Goal: Check status: Check status

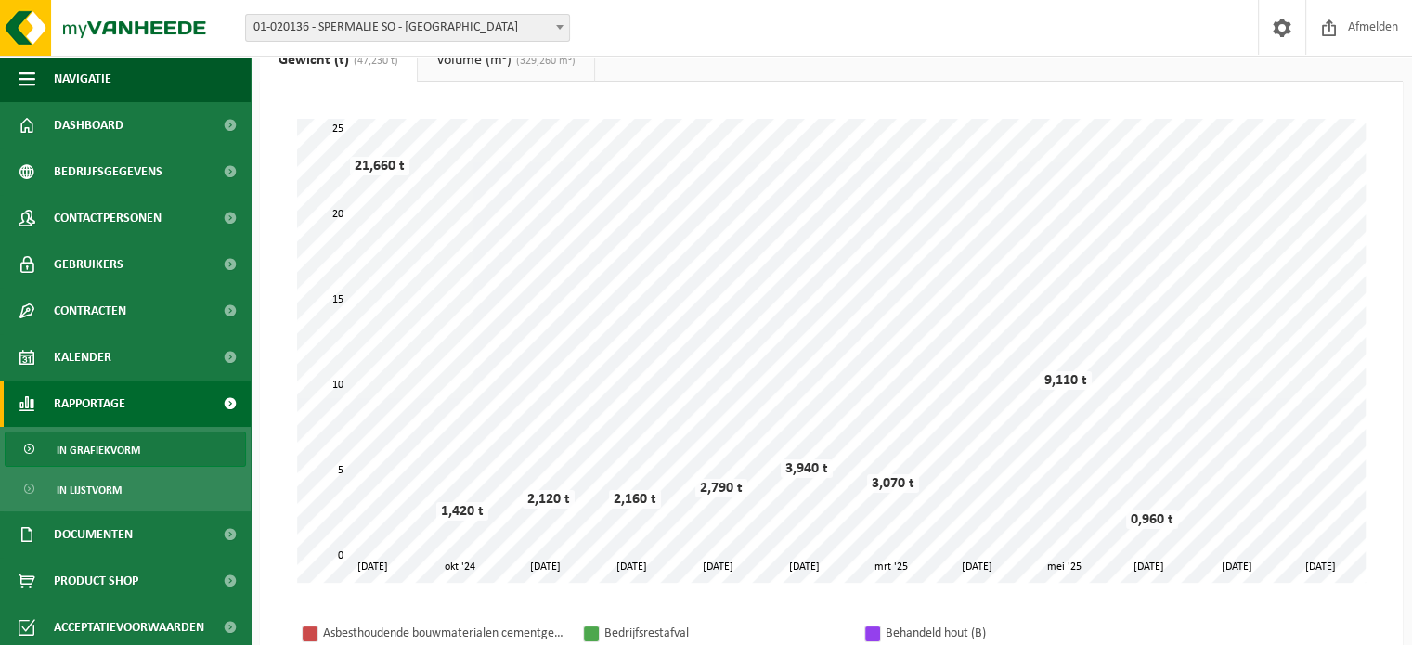
scroll to position [68, 0]
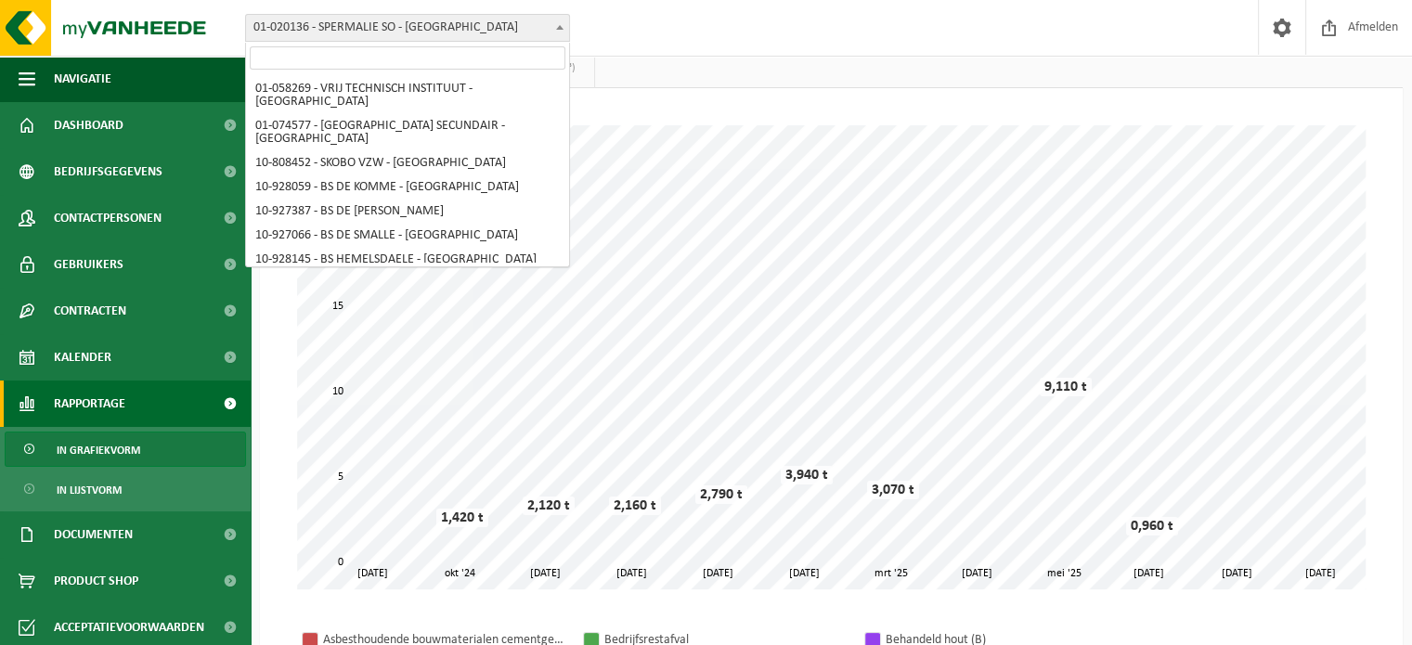
click at [559, 19] on span at bounding box center [559, 27] width 19 height 24
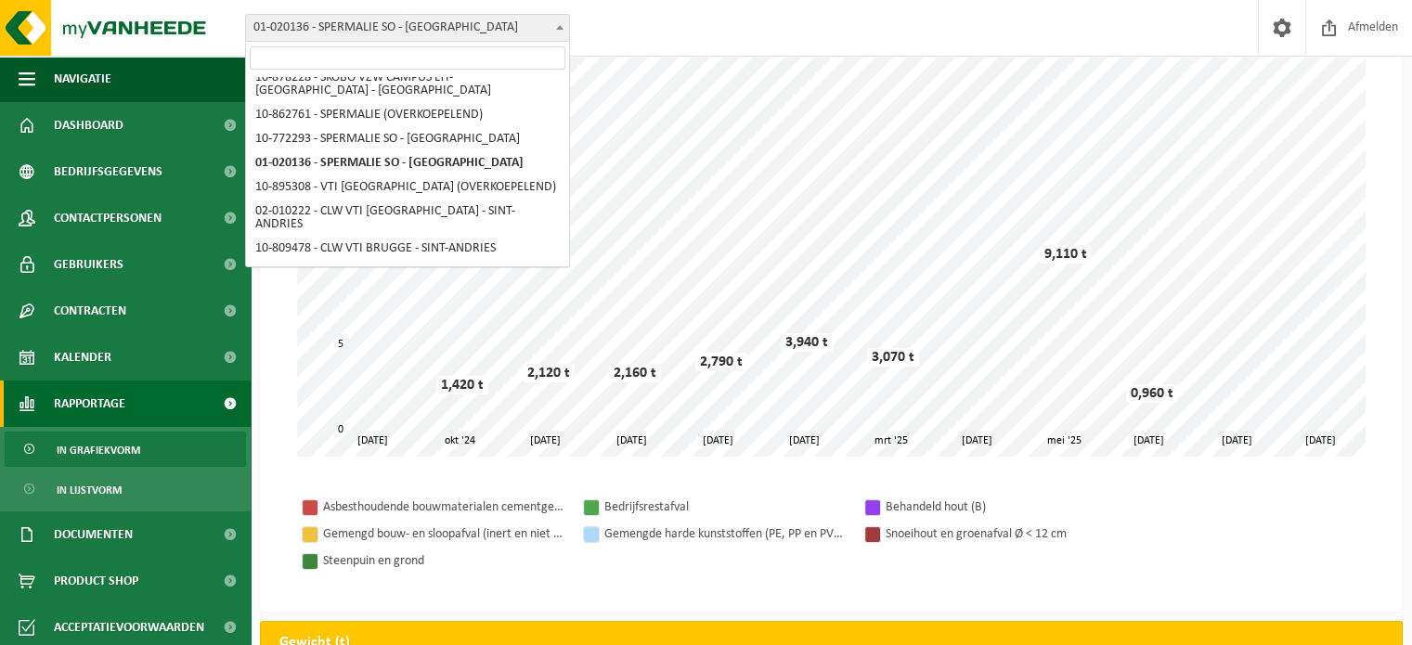
scroll to position [201, 0]
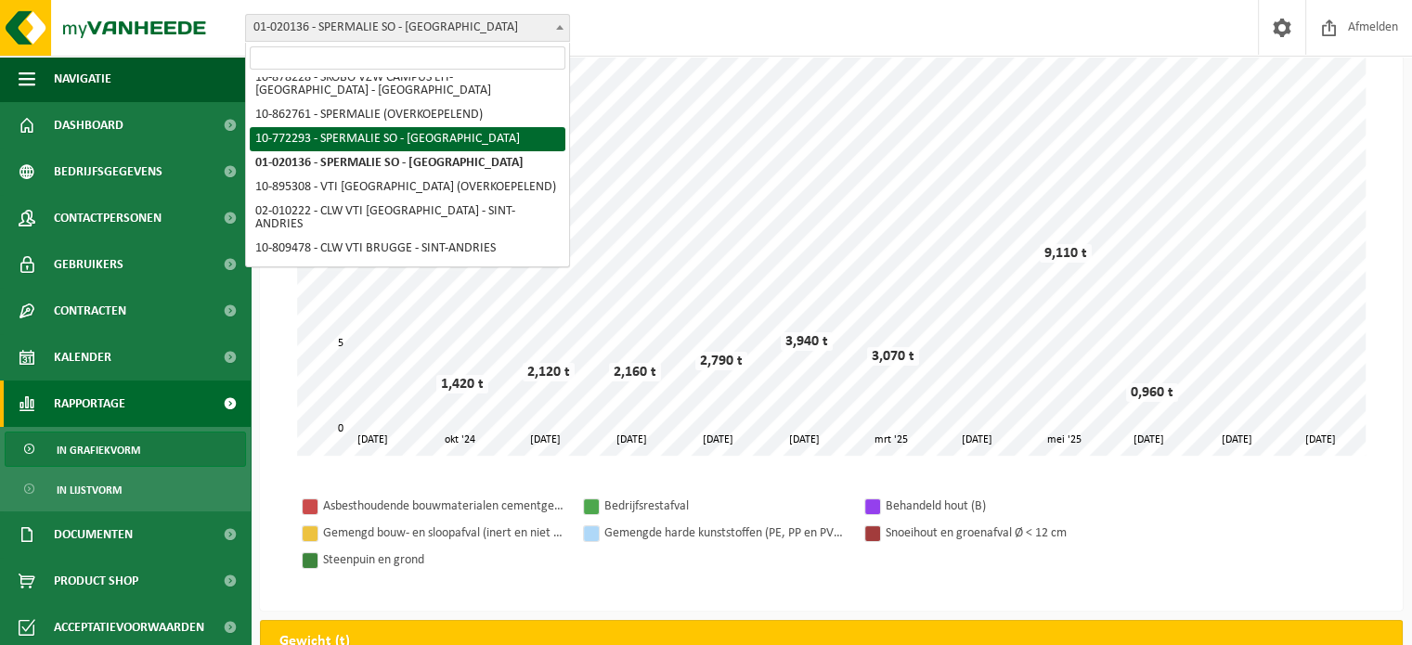
select select "18268"
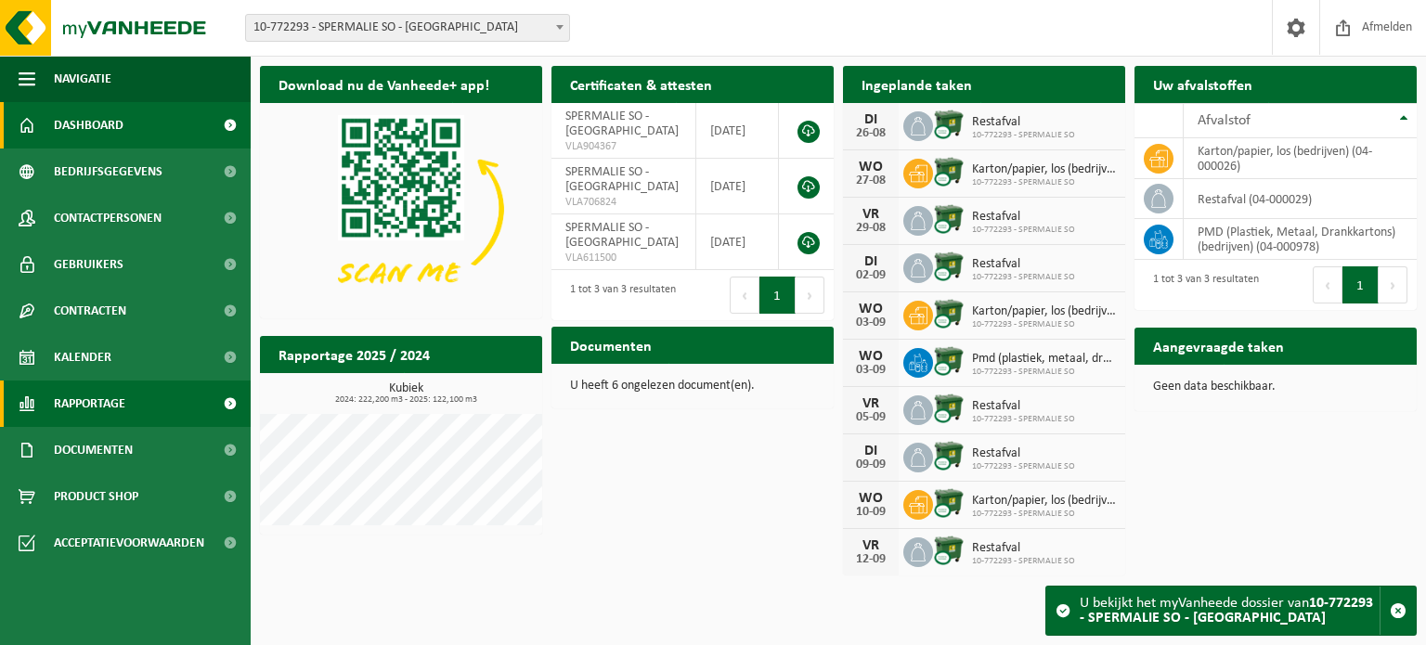
click at [94, 406] on span "Rapportage" at bounding box center [89, 404] width 71 height 46
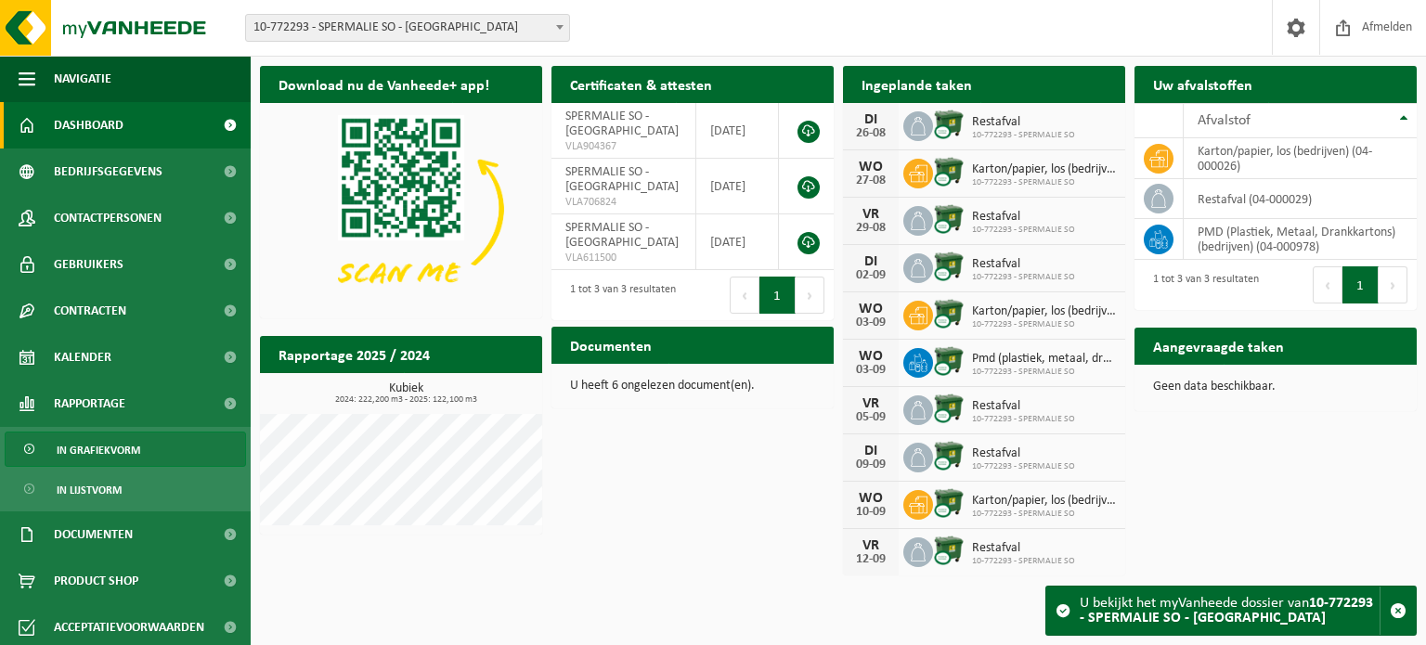
click at [104, 441] on span "In grafiekvorm" at bounding box center [99, 450] width 84 height 35
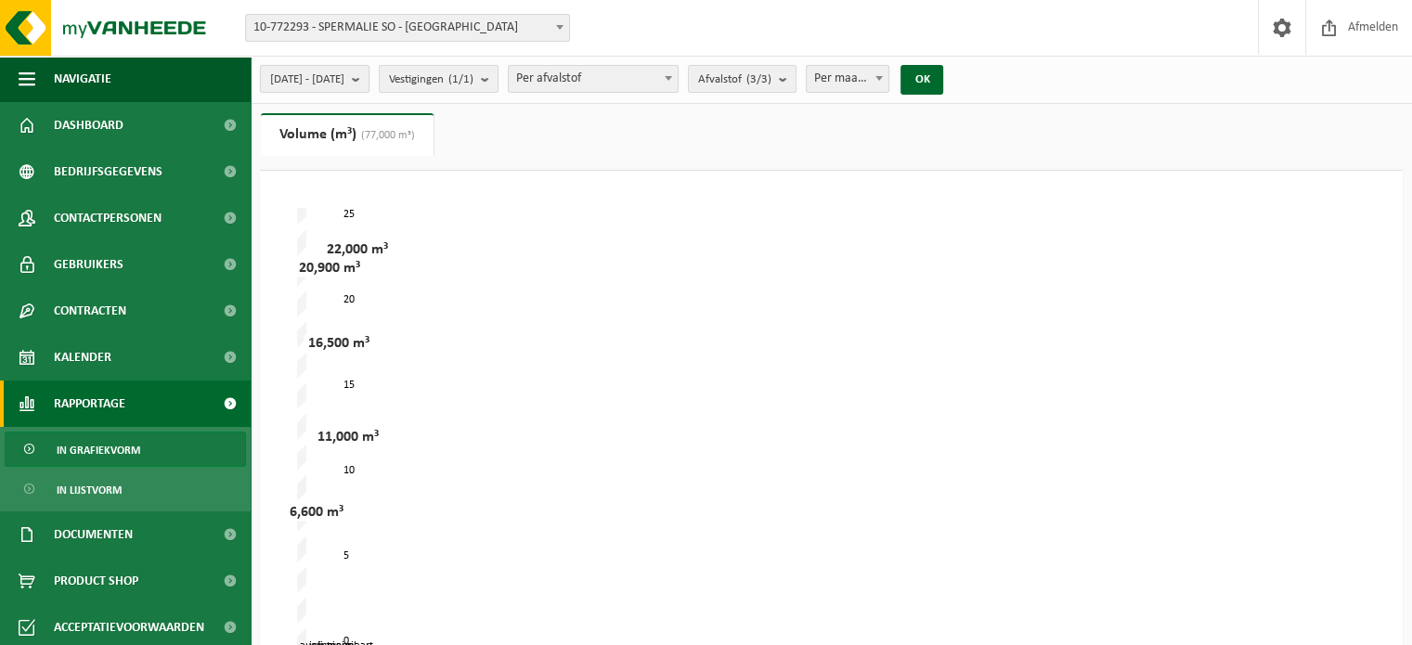
click at [368, 81] on b "submit" at bounding box center [360, 79] width 17 height 26
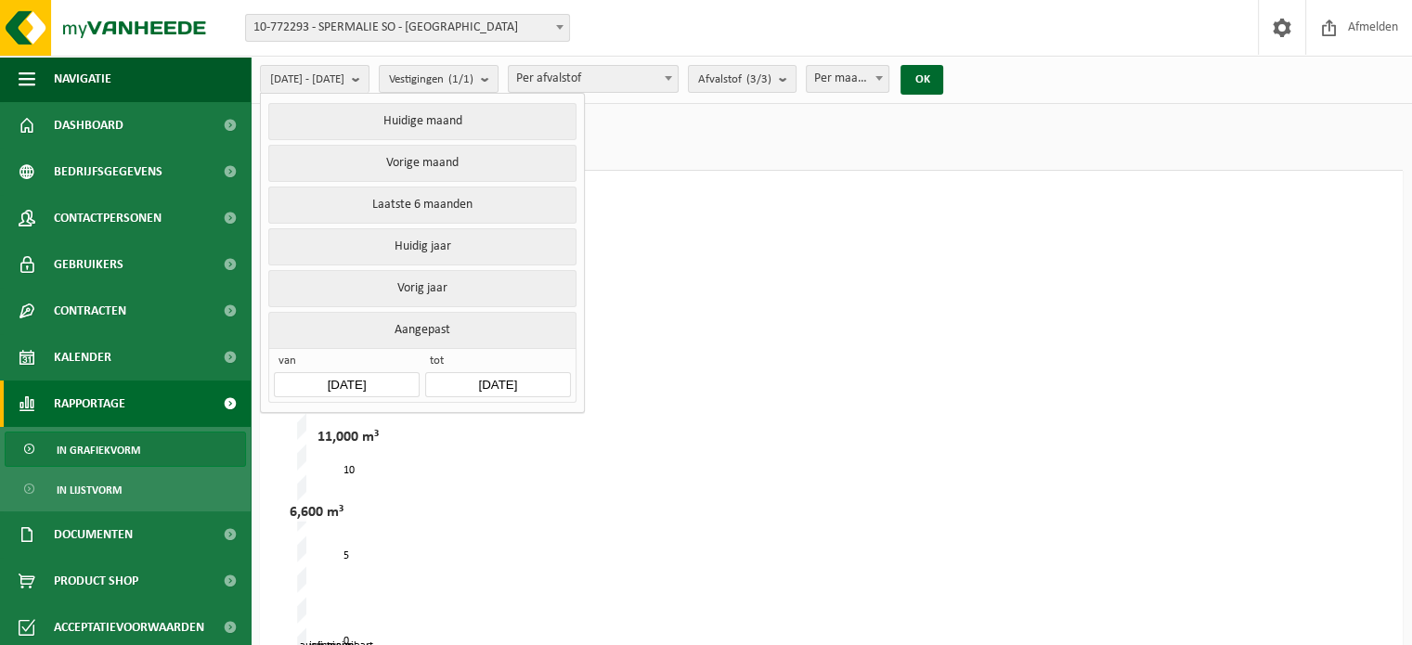
click at [338, 374] on input "2025-03-01" at bounding box center [346, 384] width 145 height 25
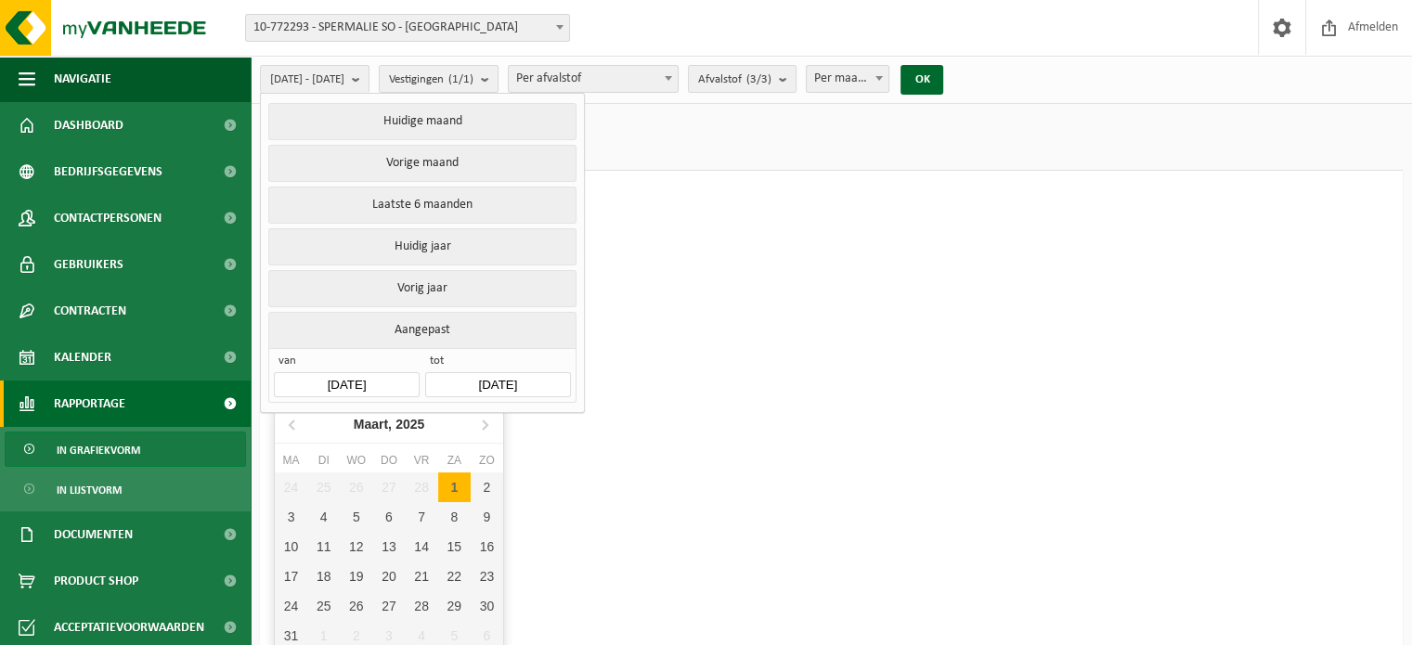
click at [380, 382] on input "2025-03-01" at bounding box center [346, 384] width 145 height 25
click at [296, 422] on icon at bounding box center [293, 424] width 30 height 30
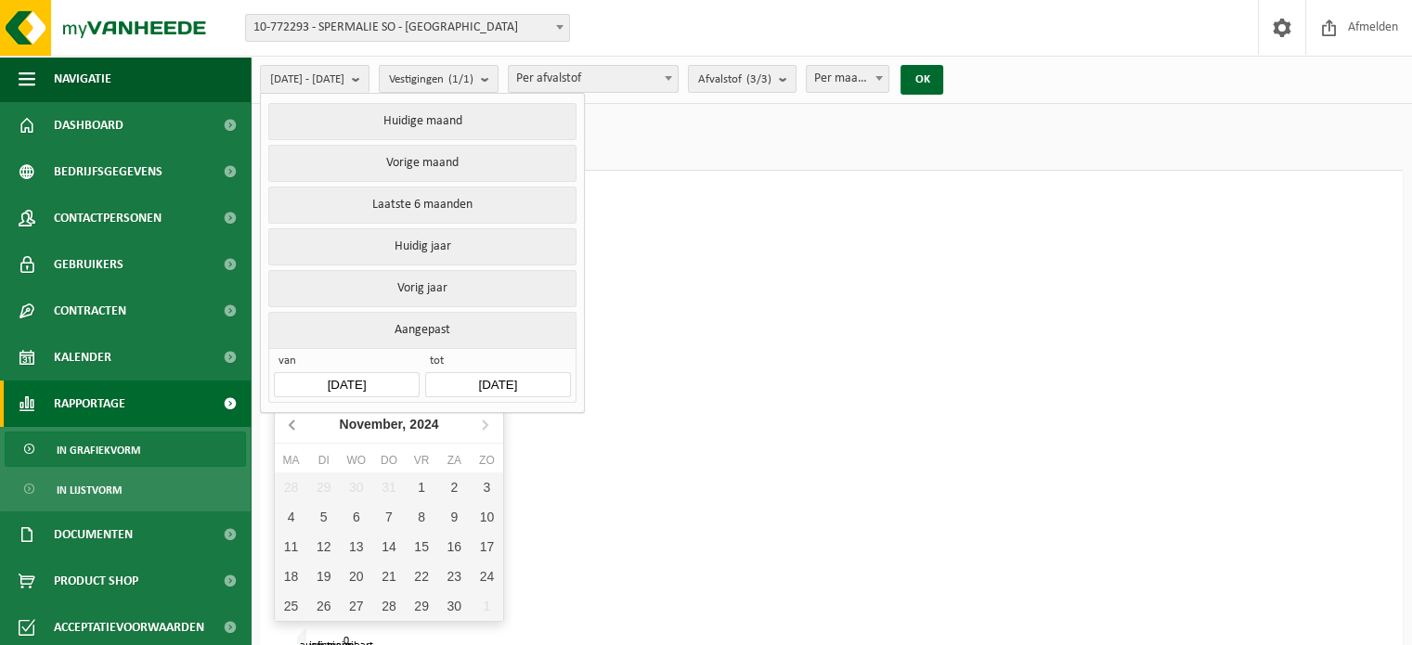
click at [296, 422] on icon at bounding box center [293, 424] width 30 height 30
click at [483, 485] on div "1" at bounding box center [487, 487] width 32 height 30
type input "[DATE]"
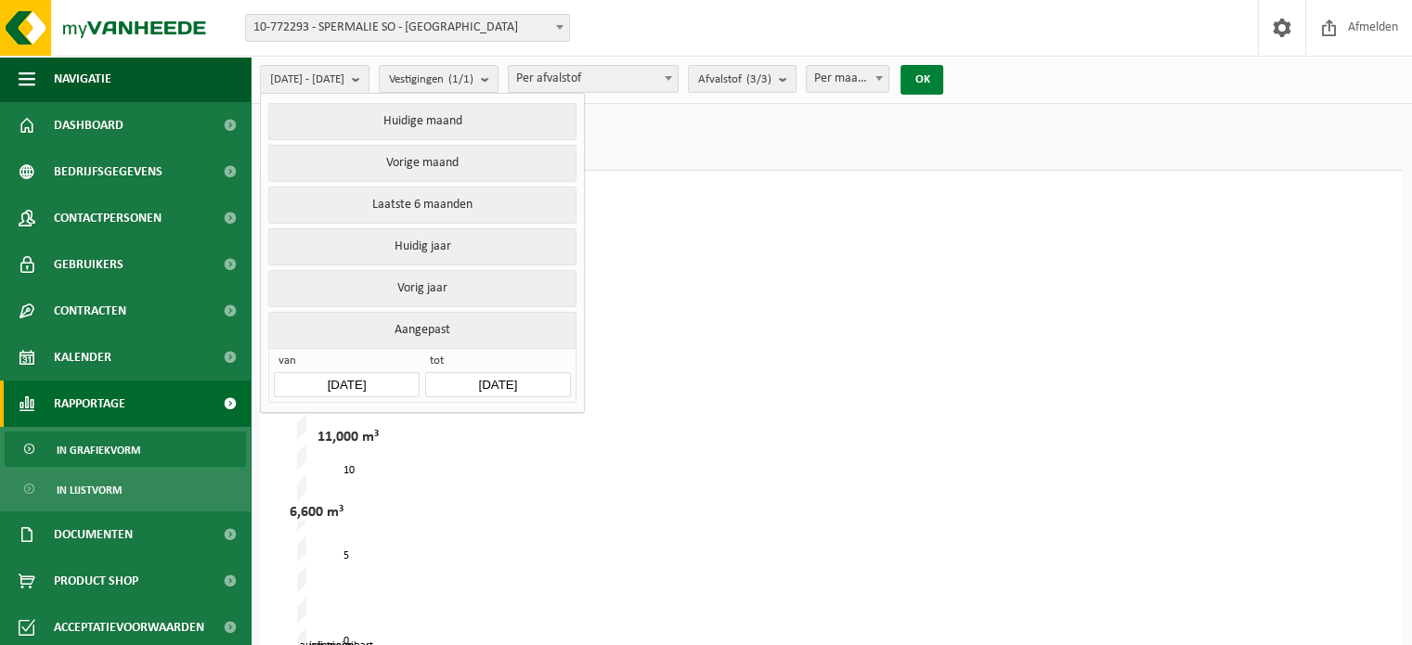
click at [943, 83] on button "OK" at bounding box center [921, 80] width 43 height 30
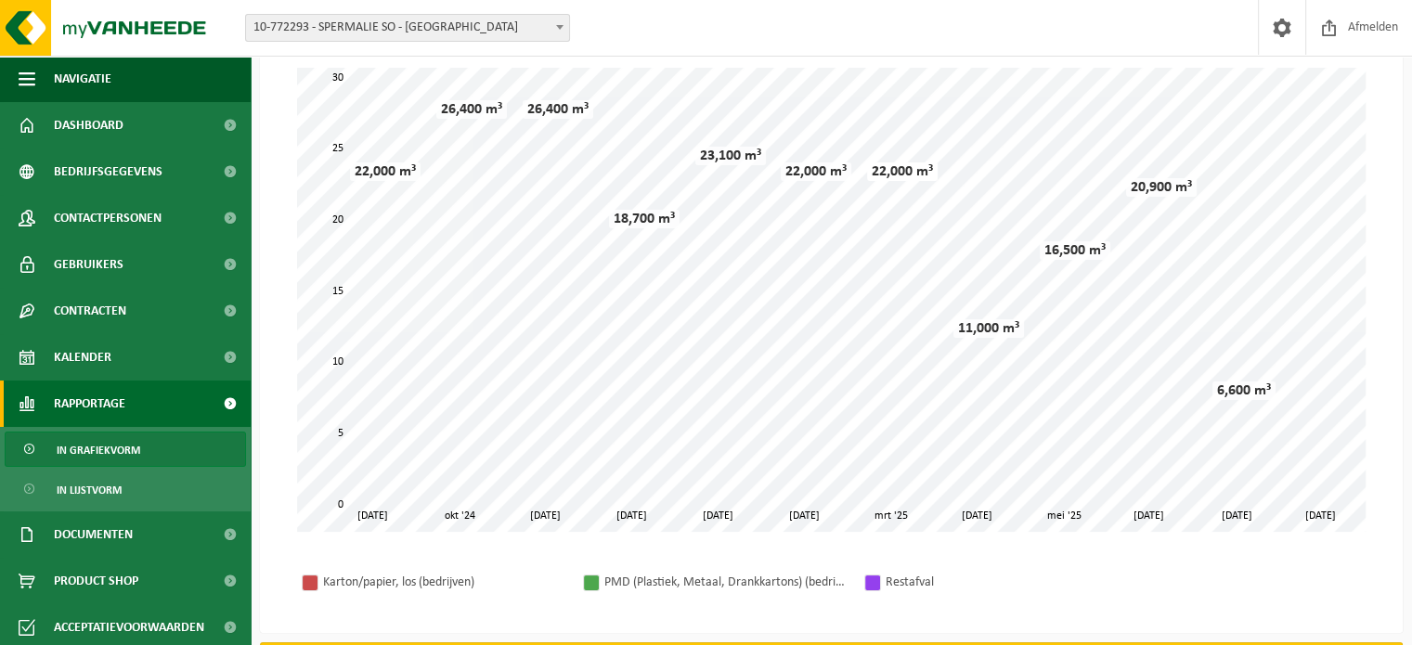
scroll to position [144, 0]
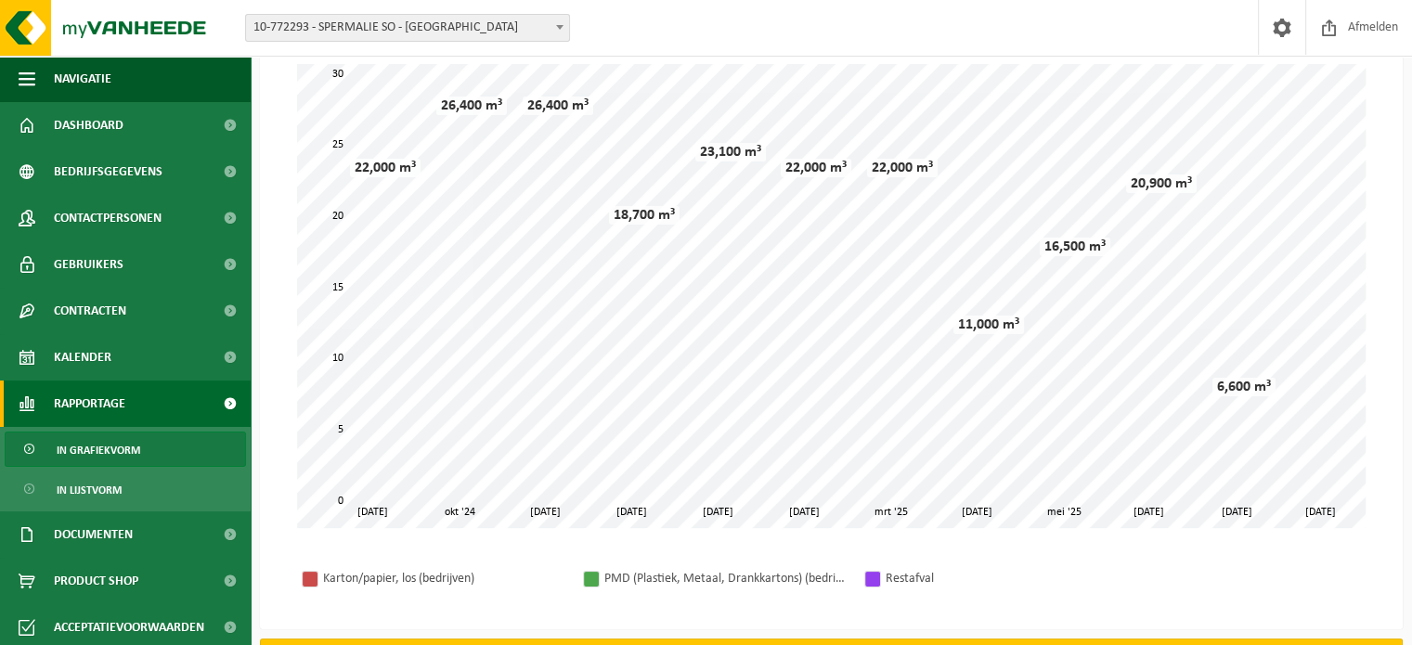
click at [562, 21] on span at bounding box center [559, 27] width 19 height 24
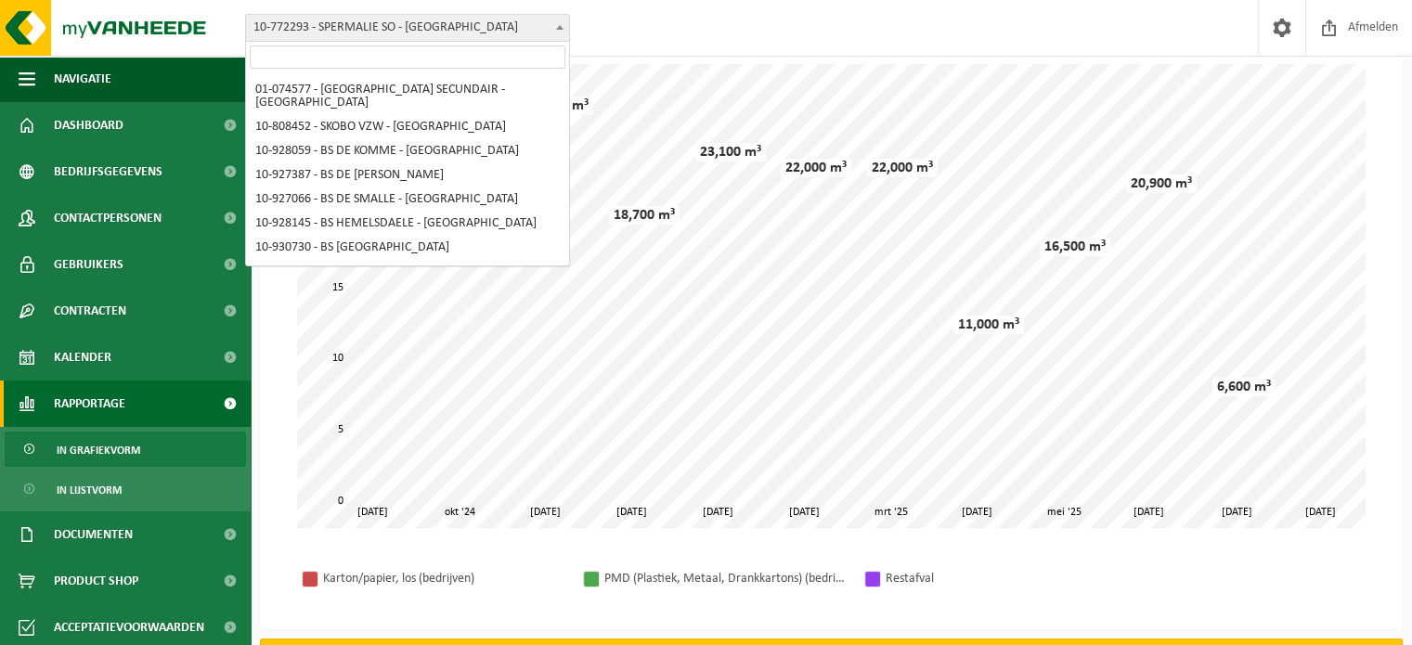
scroll to position [0, 0]
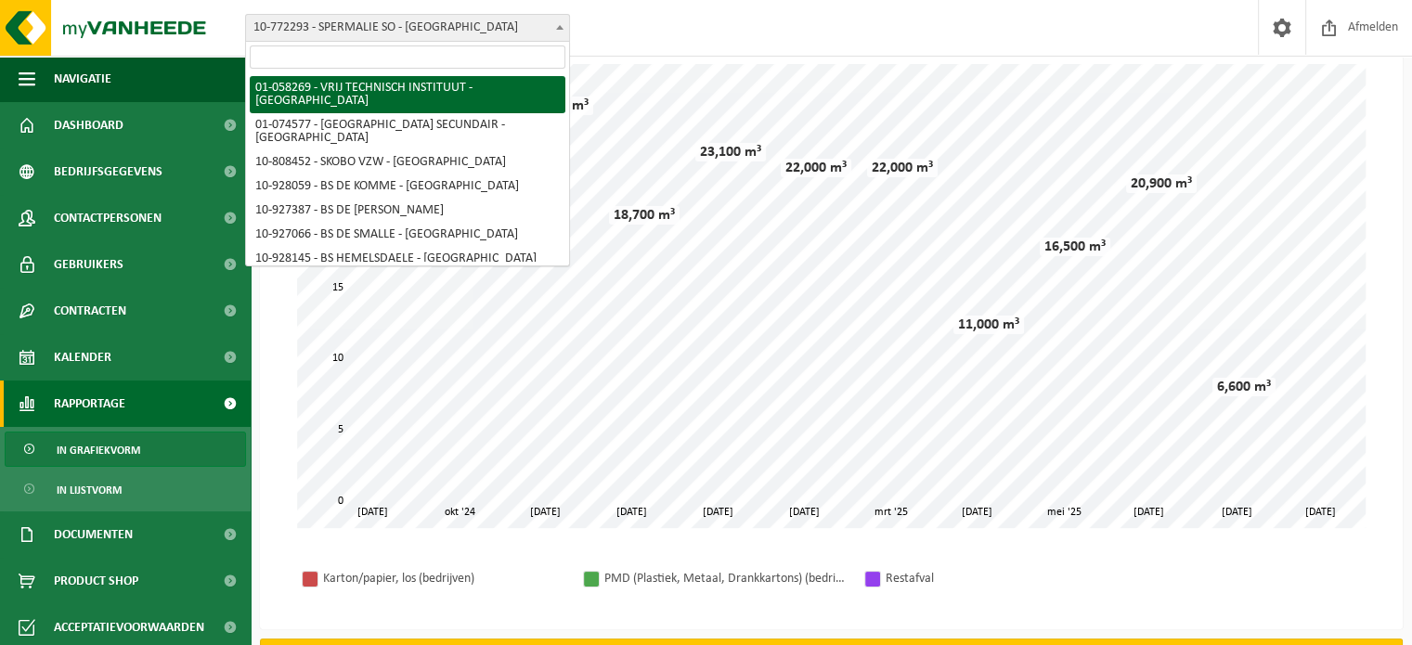
select select "10853"
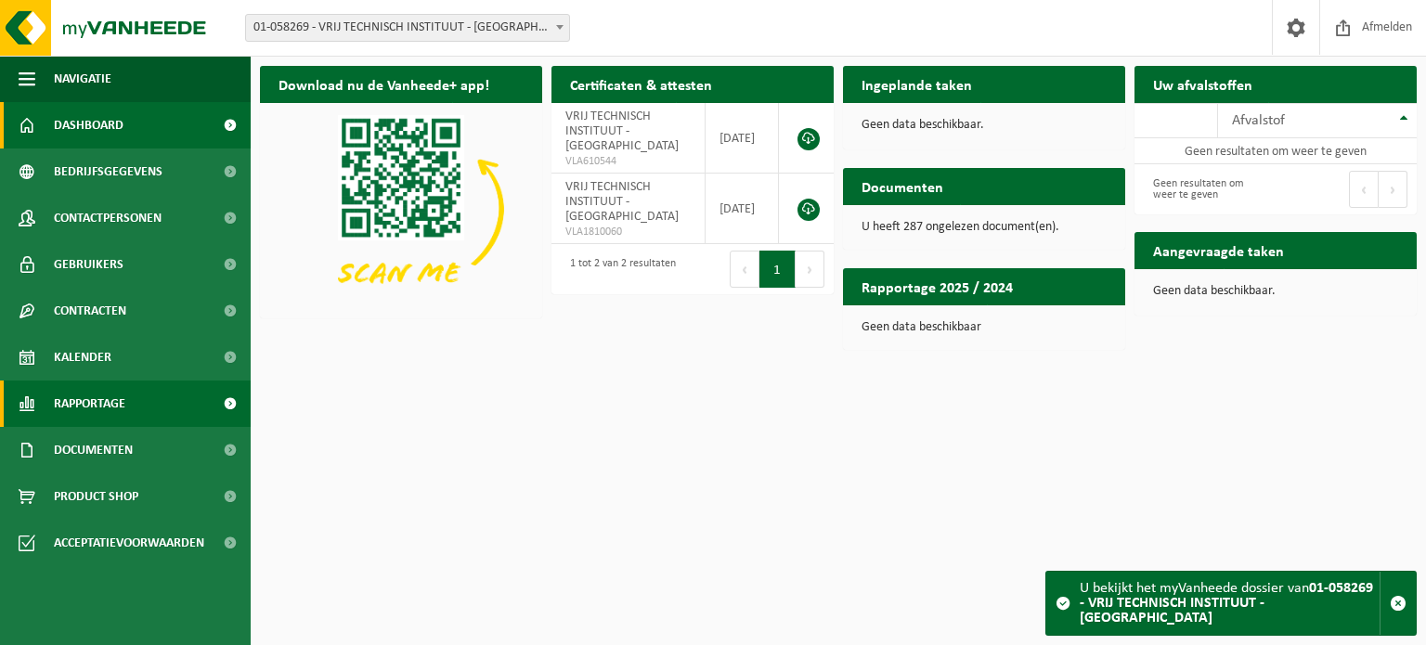
click at [54, 403] on span "Rapportage" at bounding box center [89, 404] width 71 height 46
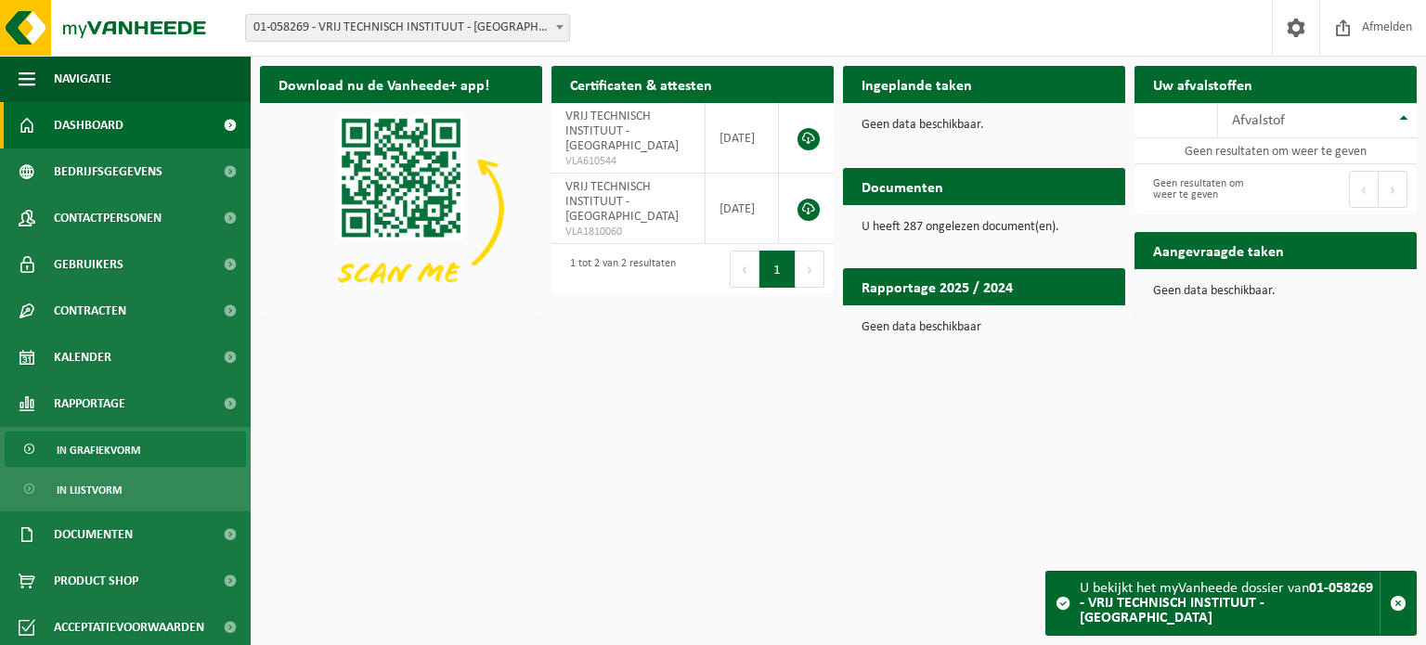
click at [99, 439] on span "In grafiekvorm" at bounding box center [99, 450] width 84 height 35
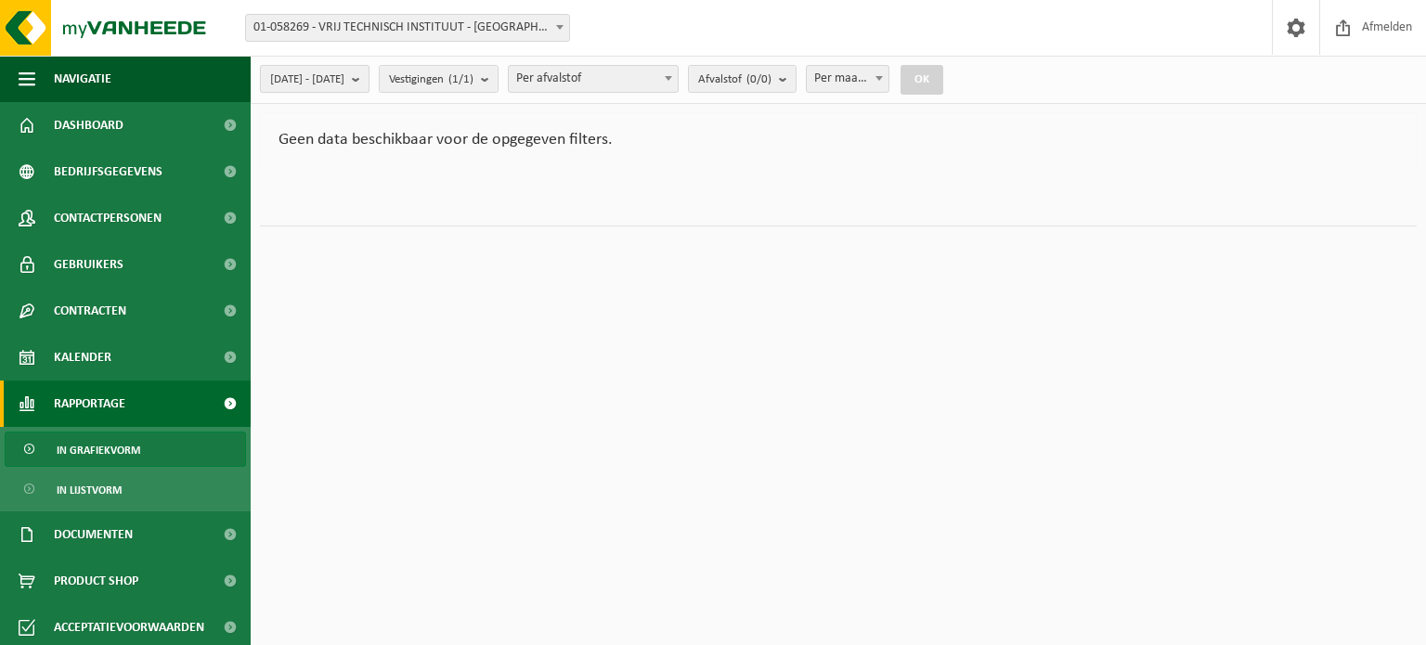
click at [368, 76] on b "submit" at bounding box center [360, 79] width 17 height 26
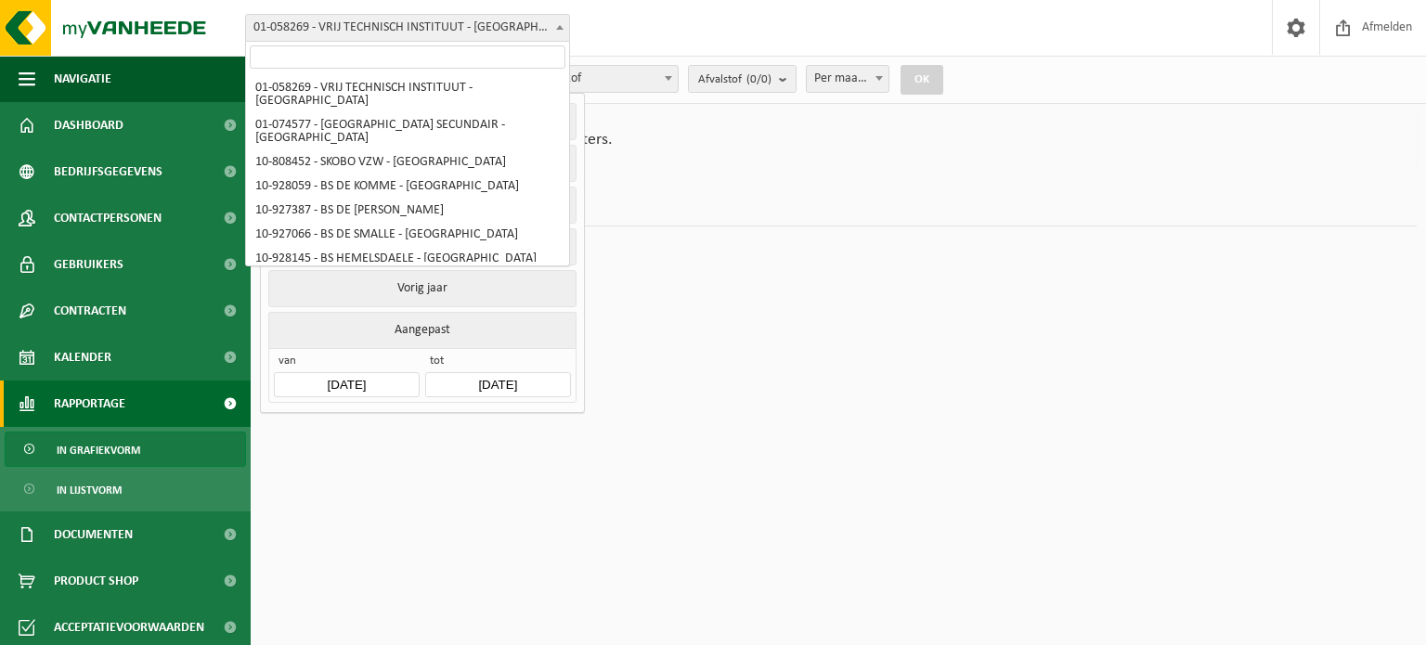
click at [561, 25] on b at bounding box center [559, 27] width 7 height 5
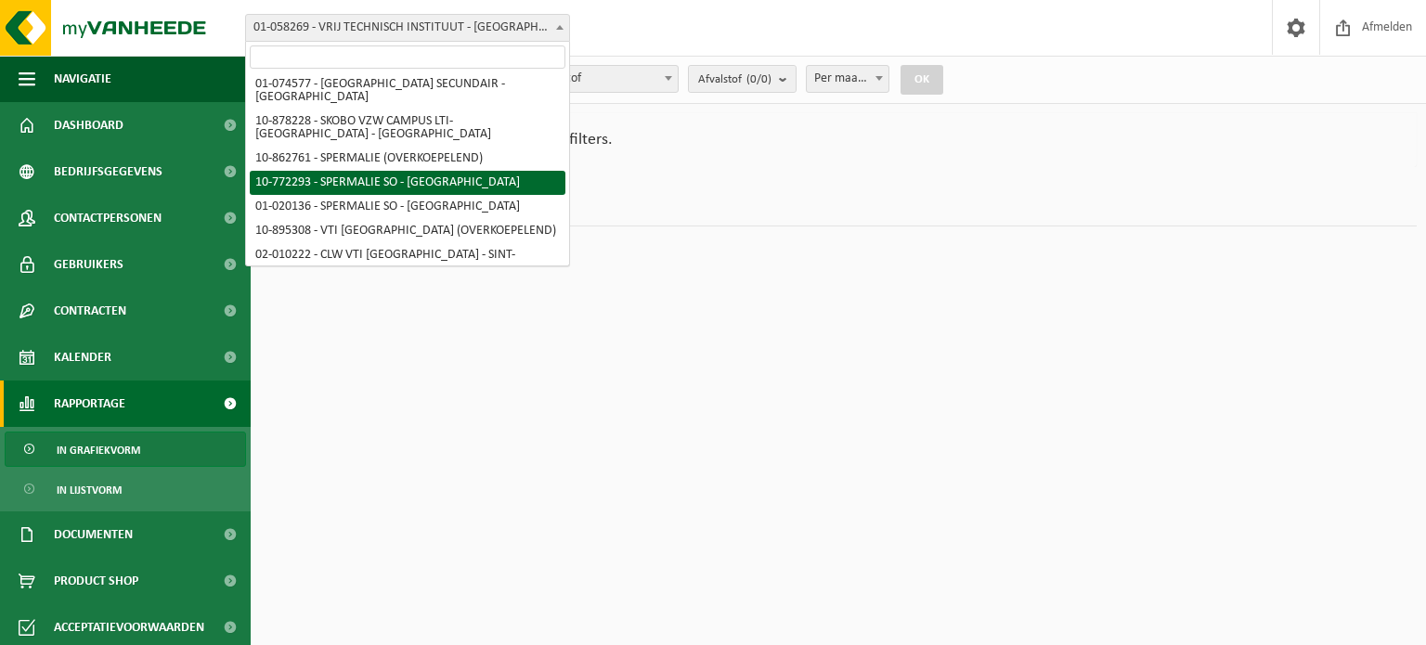
scroll to position [369, 0]
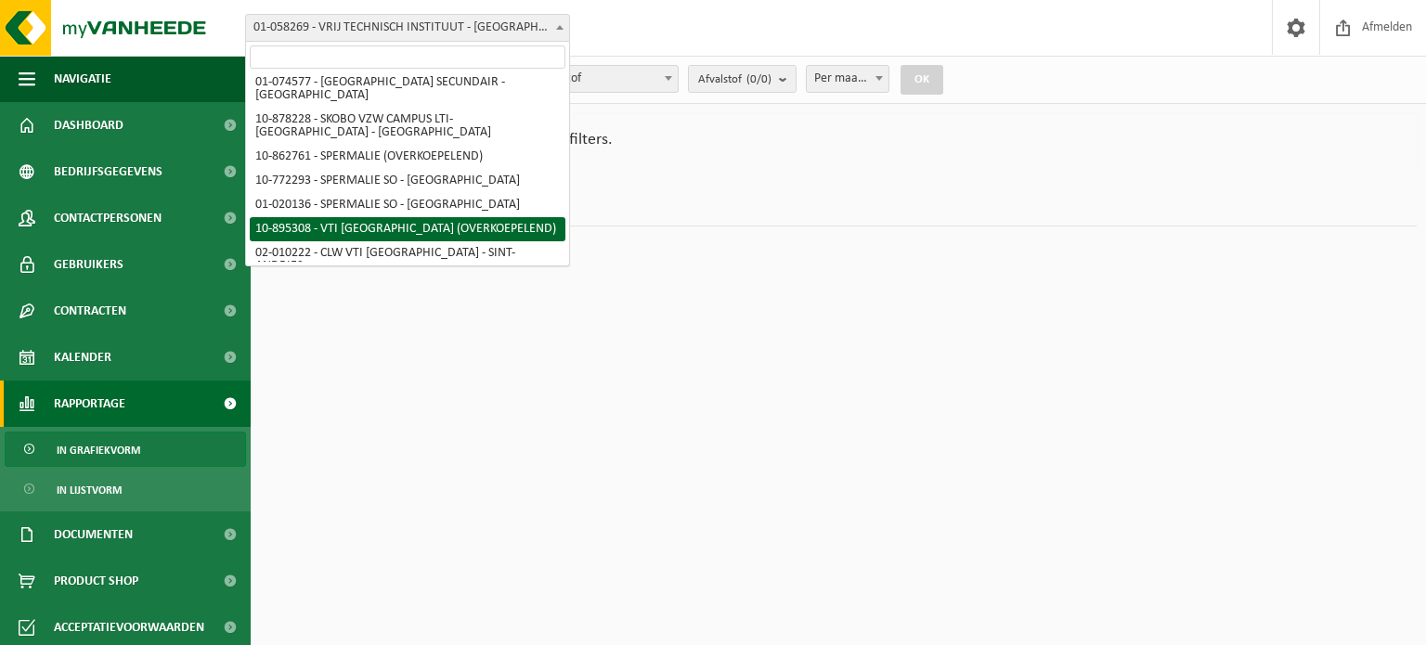
select select "116793"
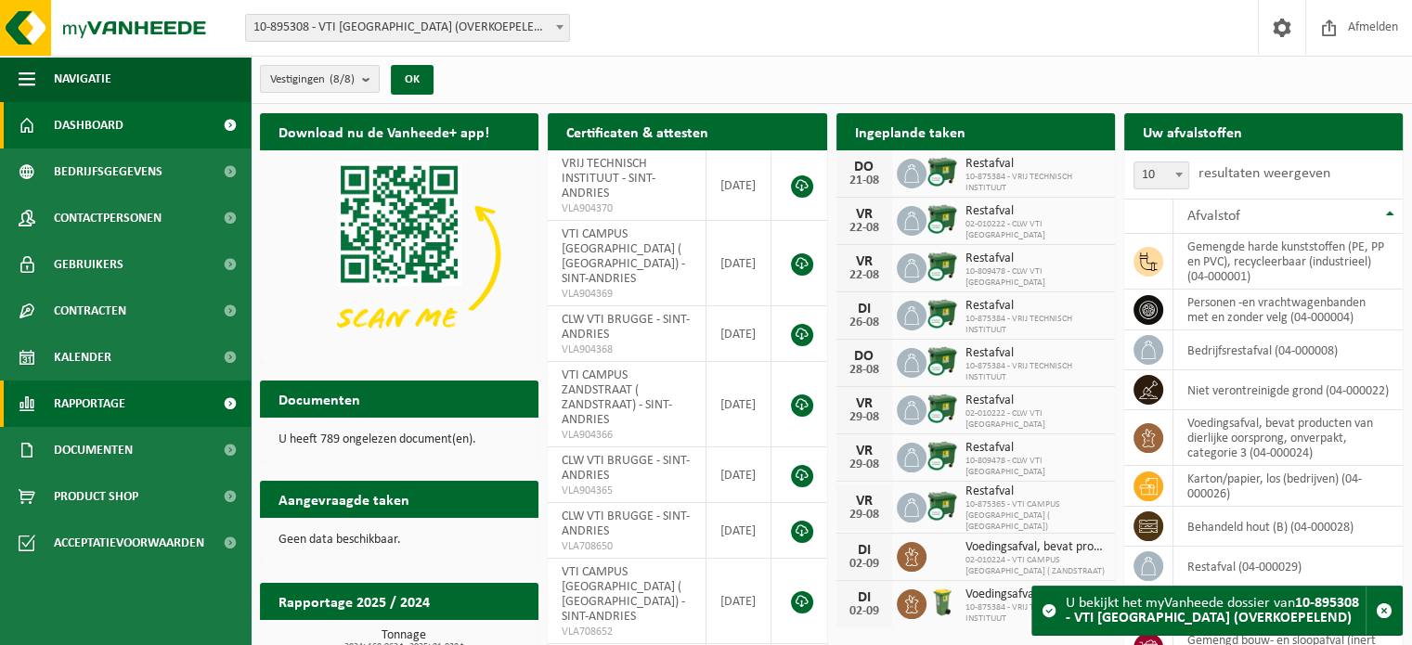
click at [125, 397] on span "Rapportage" at bounding box center [89, 404] width 71 height 46
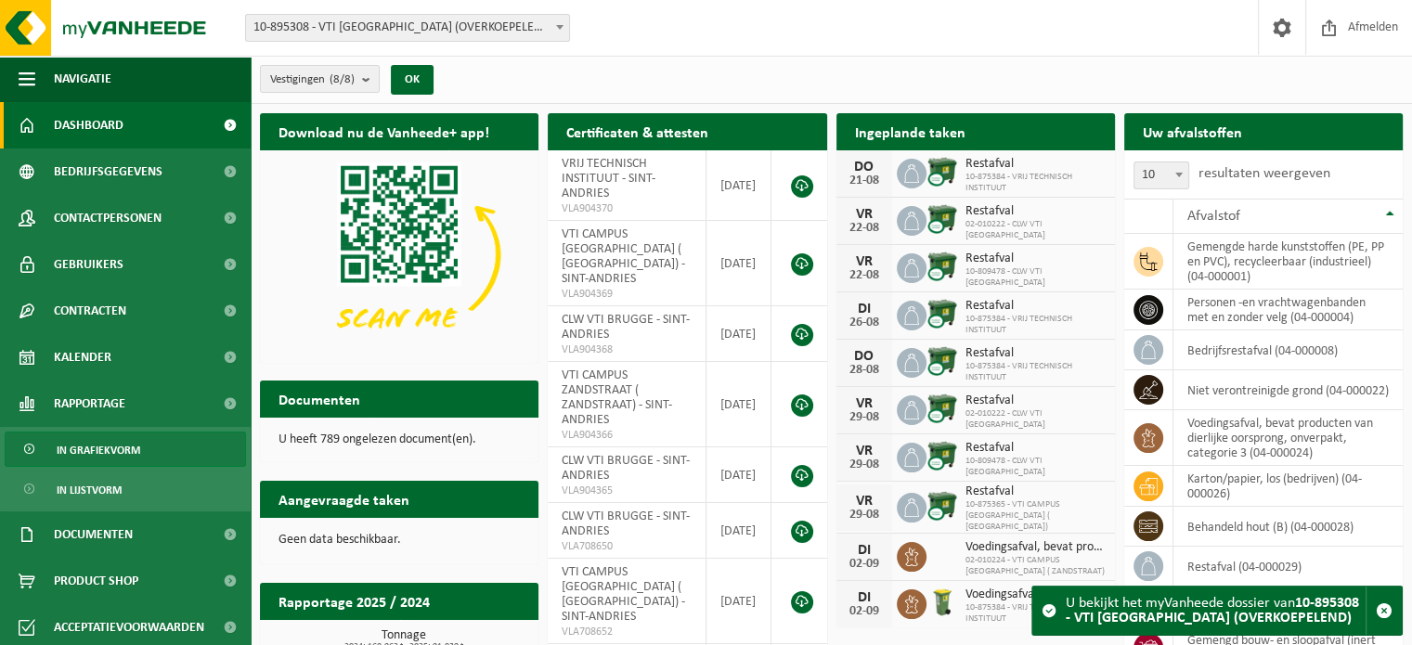
click at [145, 439] on link "In grafiekvorm" at bounding box center [125, 449] width 241 height 35
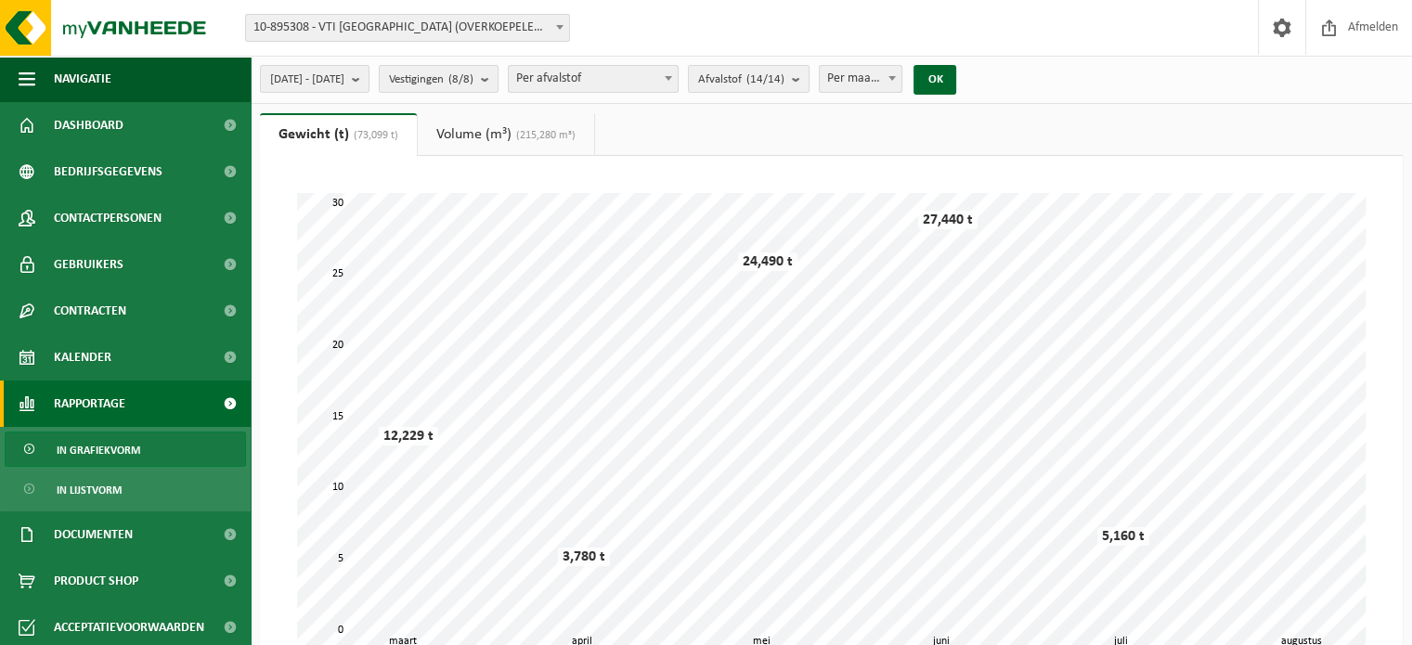
click at [459, 125] on link "Volume (m³) (215,280 m³)" at bounding box center [506, 134] width 176 height 43
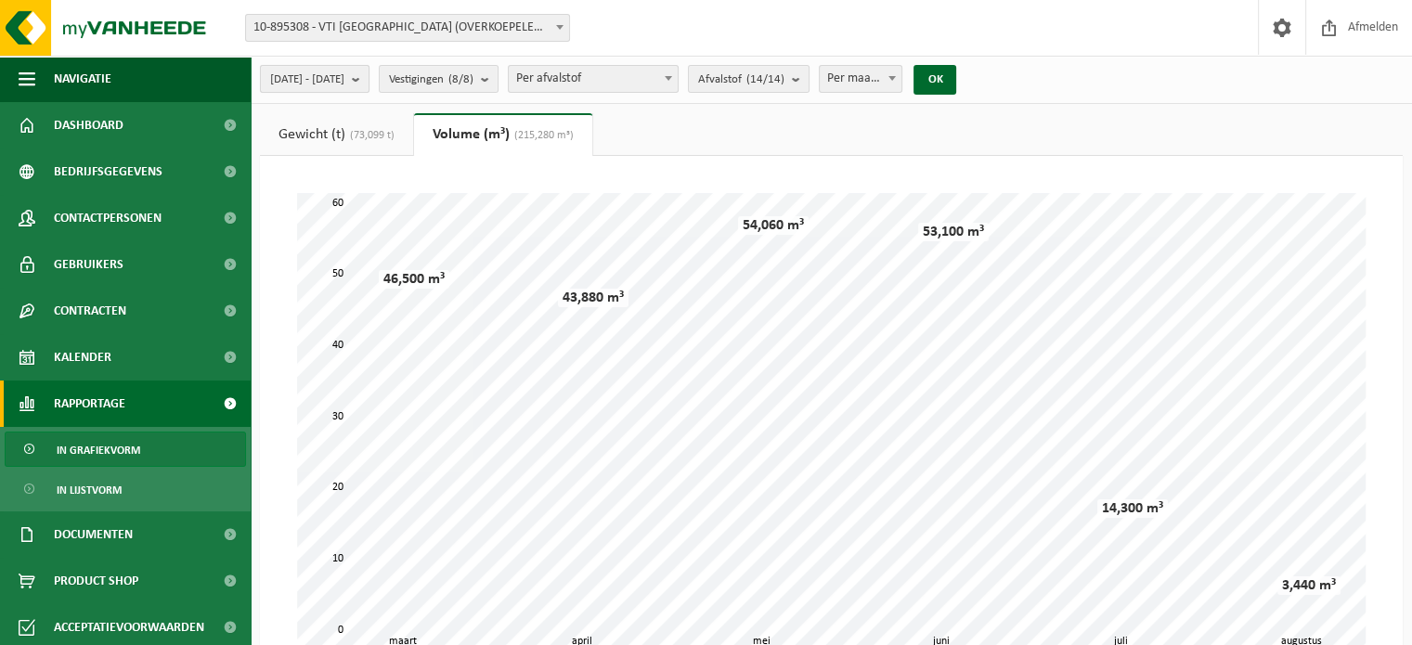
click at [368, 73] on b "submit" at bounding box center [360, 79] width 17 height 26
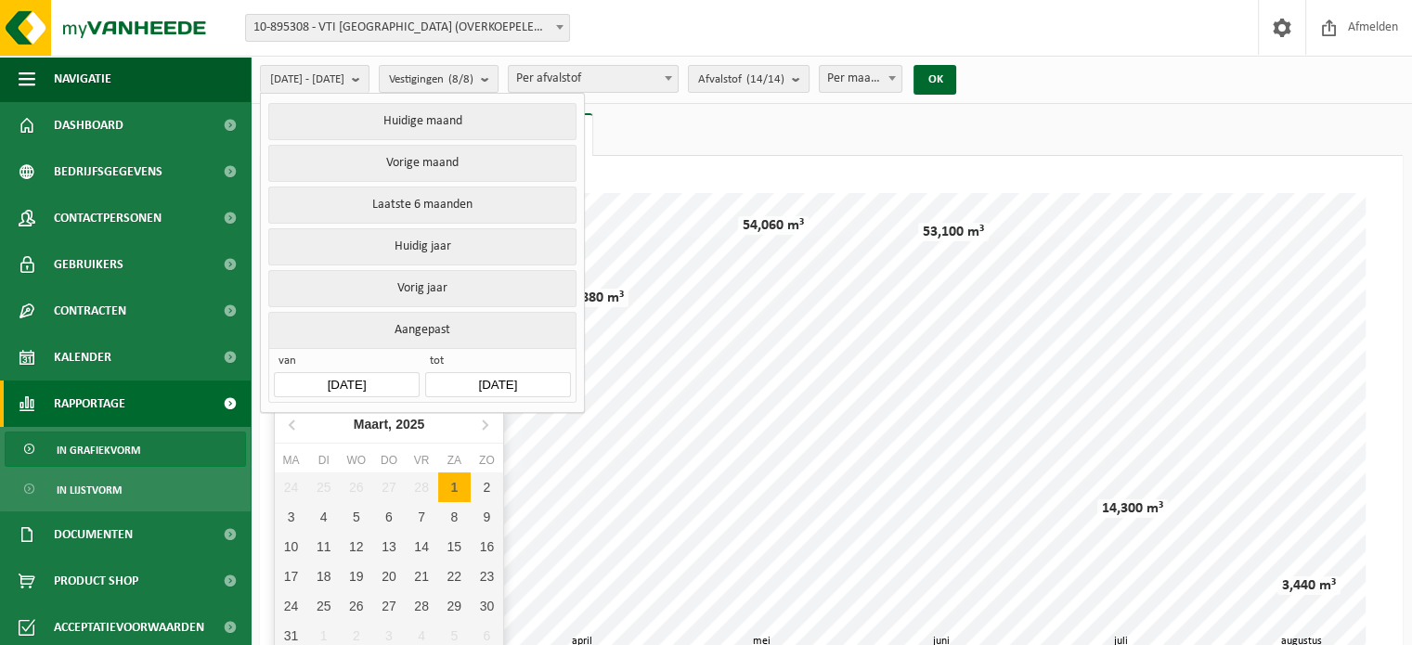
click at [360, 386] on input "[DATE]" at bounding box center [346, 384] width 145 height 25
click at [286, 418] on icon at bounding box center [293, 424] width 30 height 30
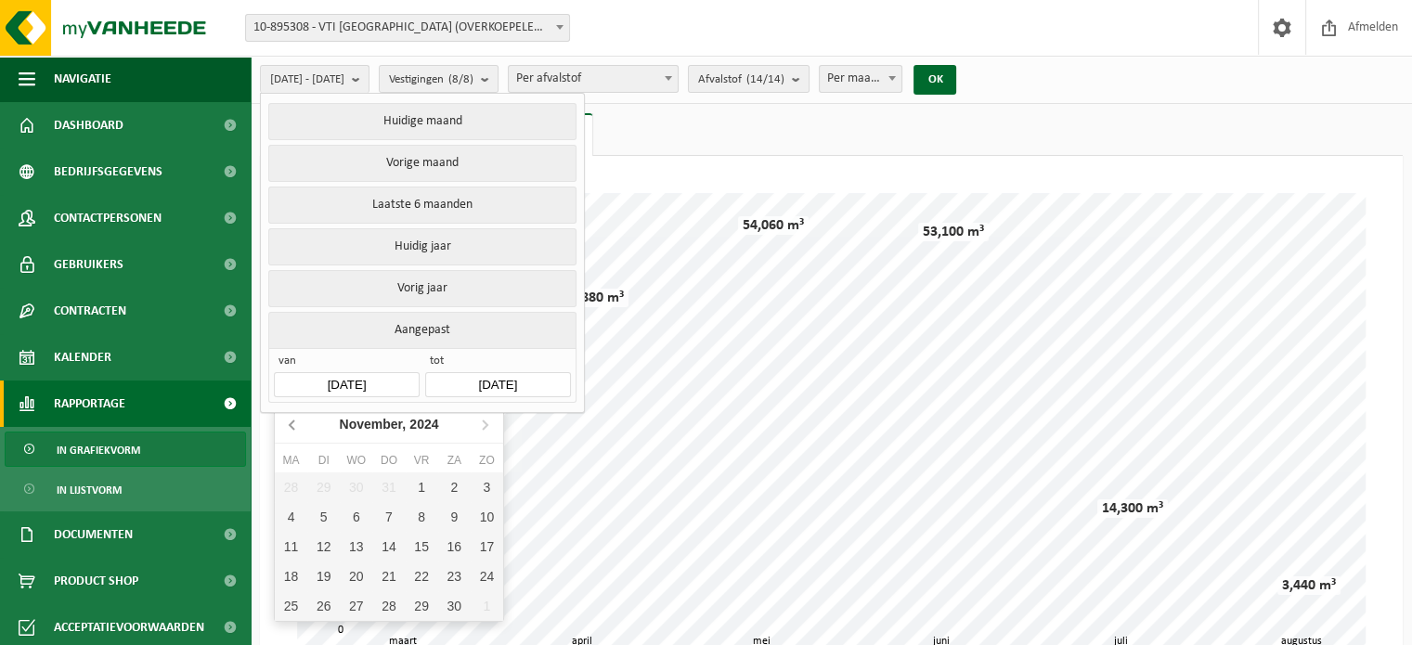
click at [286, 418] on icon at bounding box center [293, 424] width 30 height 30
click at [489, 494] on div "1" at bounding box center [487, 487] width 32 height 30
type input "2024-09-01"
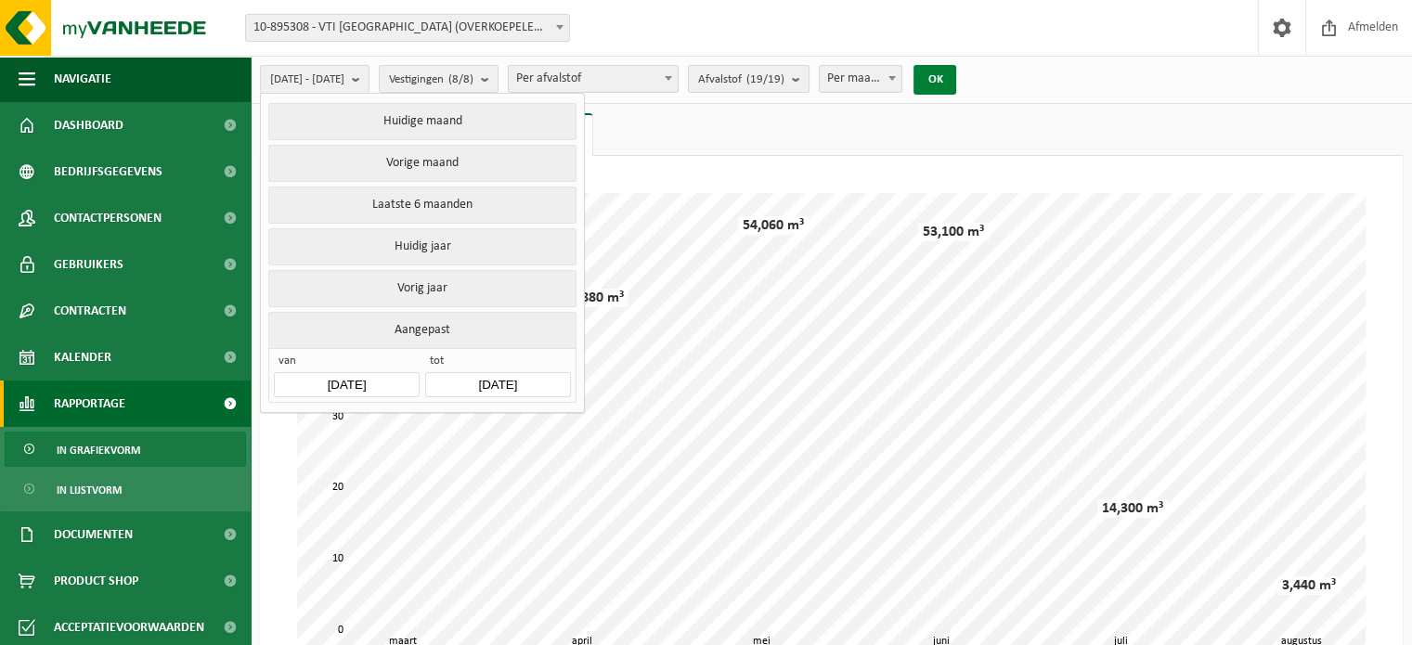
click at [956, 80] on button "OK" at bounding box center [934, 80] width 43 height 30
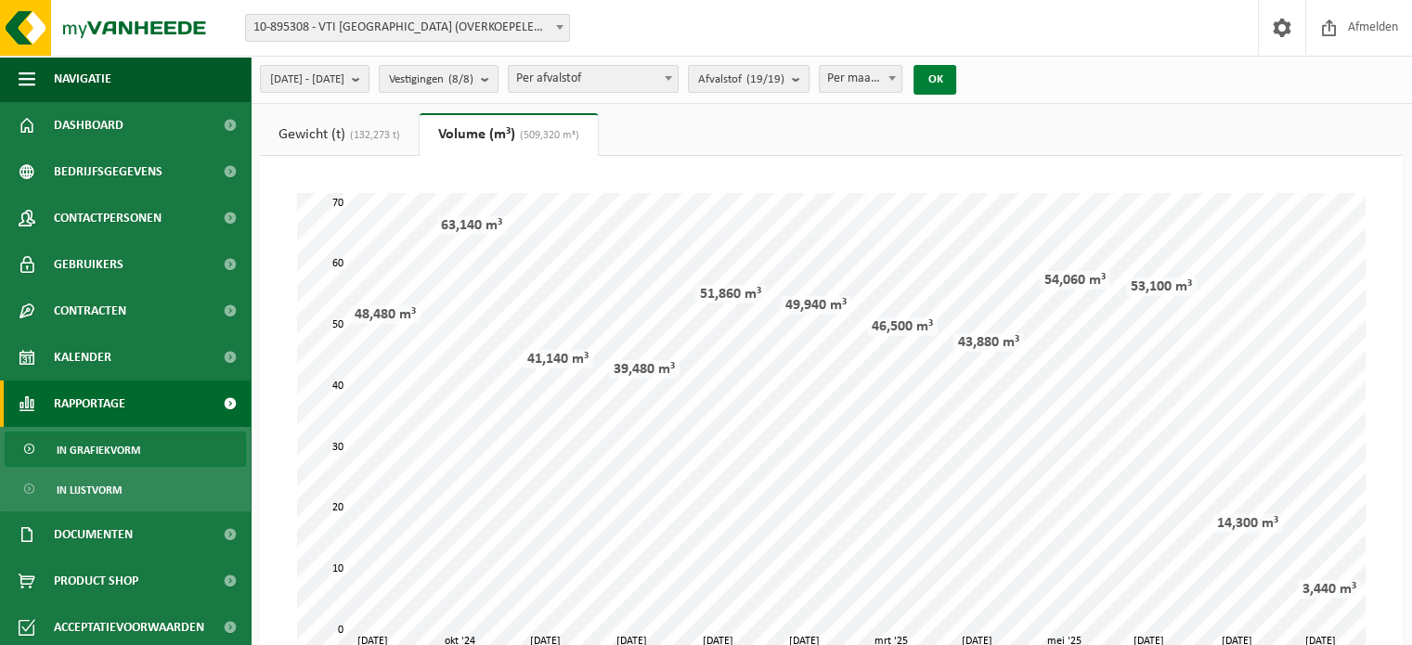
click at [956, 77] on button "OK" at bounding box center [934, 80] width 43 height 30
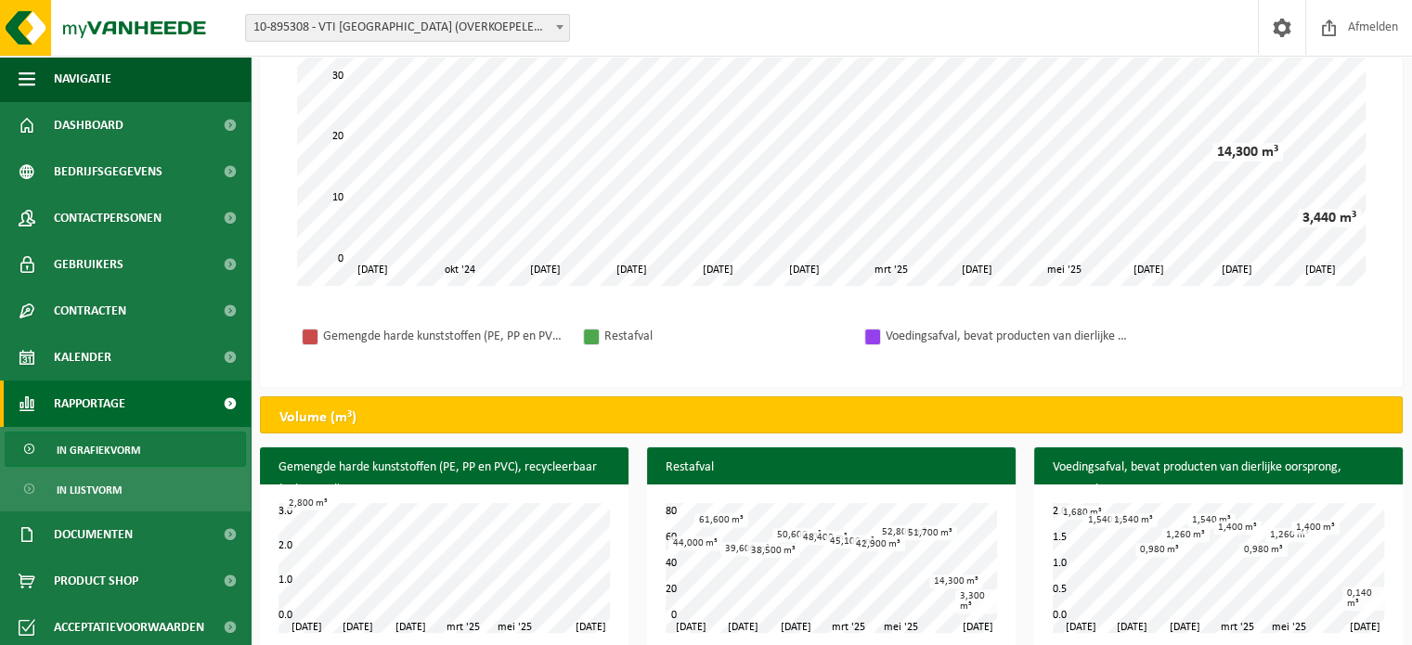
scroll to position [394, 0]
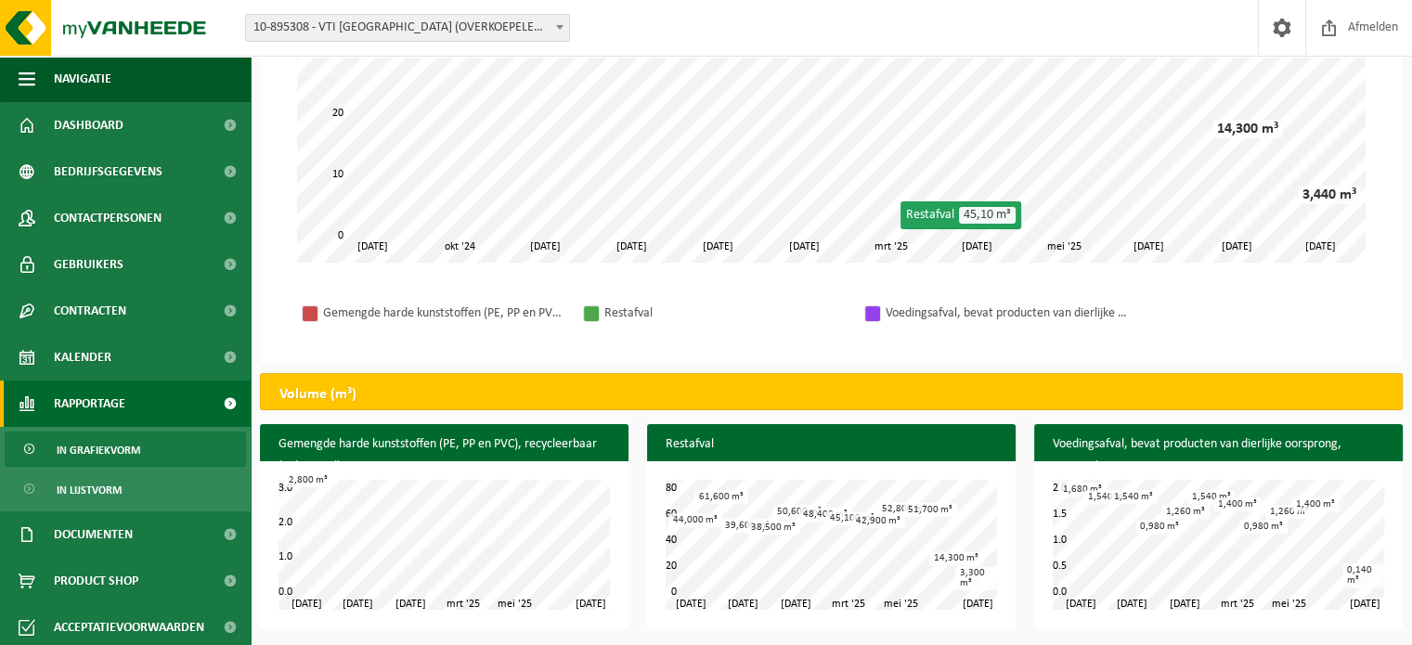
click at [718, 513] on div "44,000 m³" at bounding box center [695, 520] width 54 height 14
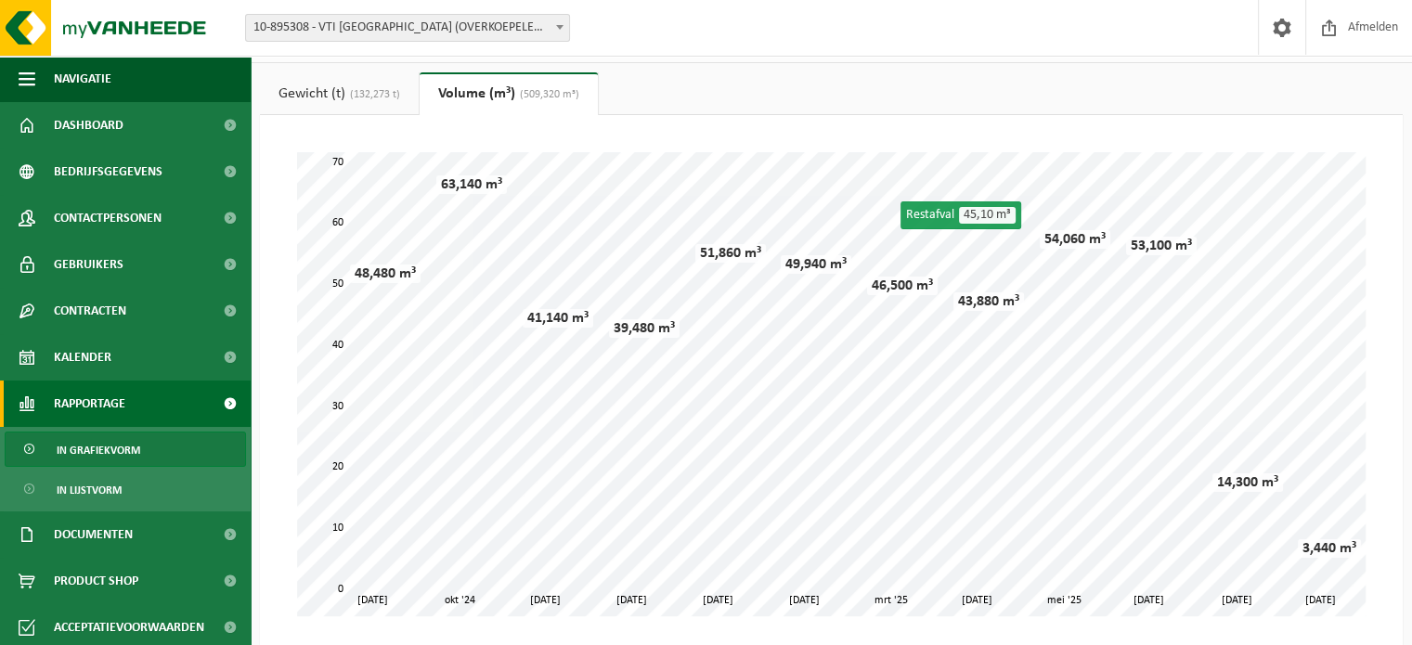
scroll to position [0, 0]
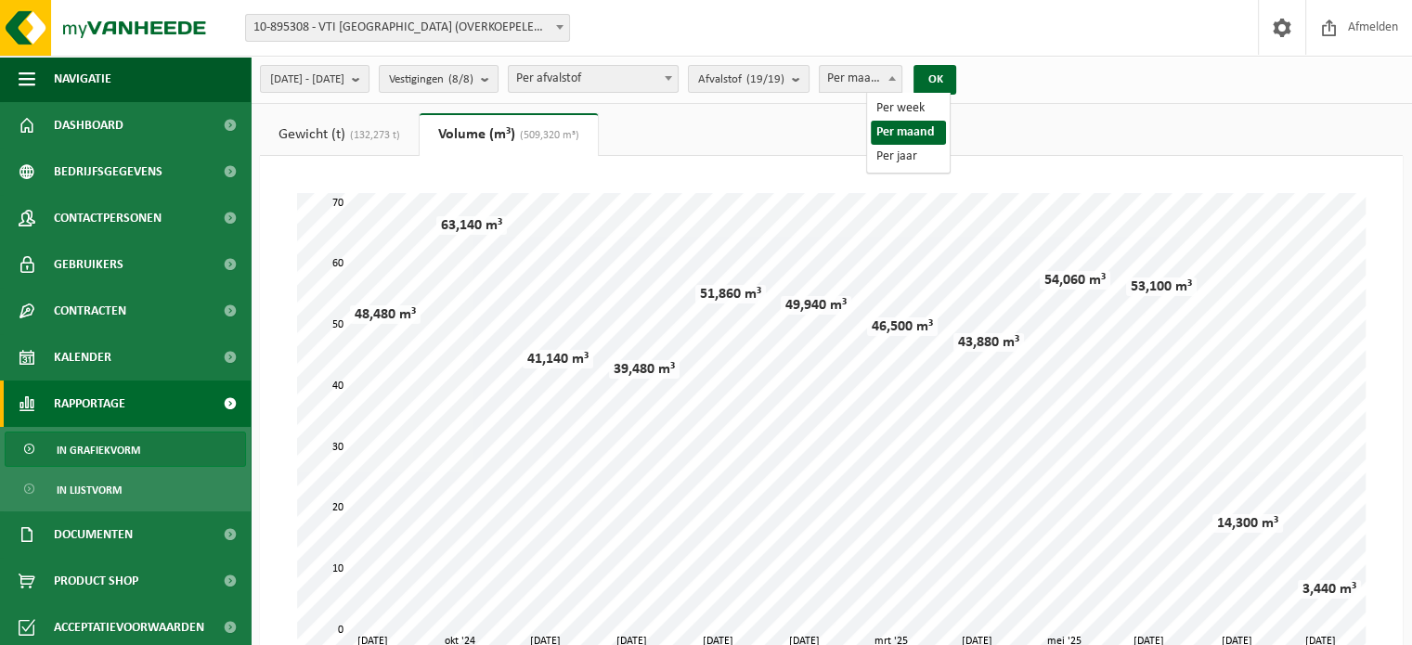
click at [896, 78] on b at bounding box center [891, 78] width 7 height 5
select select "1"
click at [956, 84] on button "OK" at bounding box center [934, 80] width 43 height 30
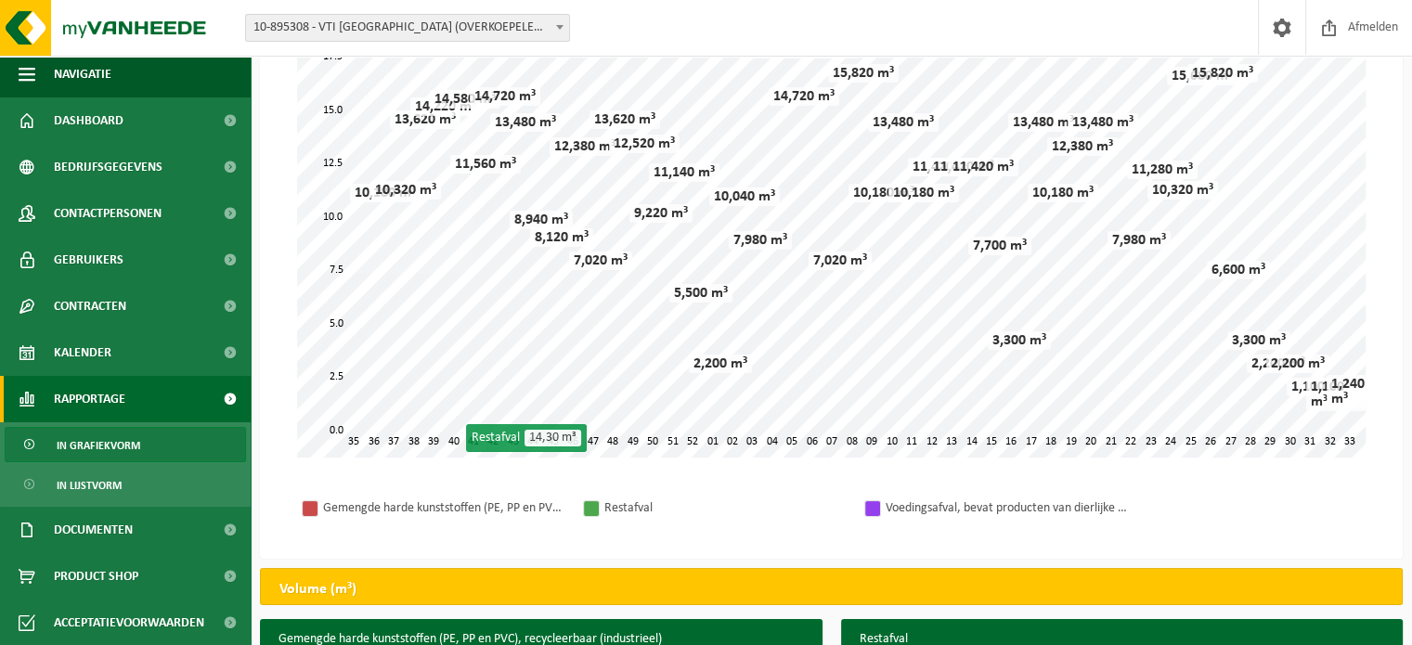
scroll to position [203, 0]
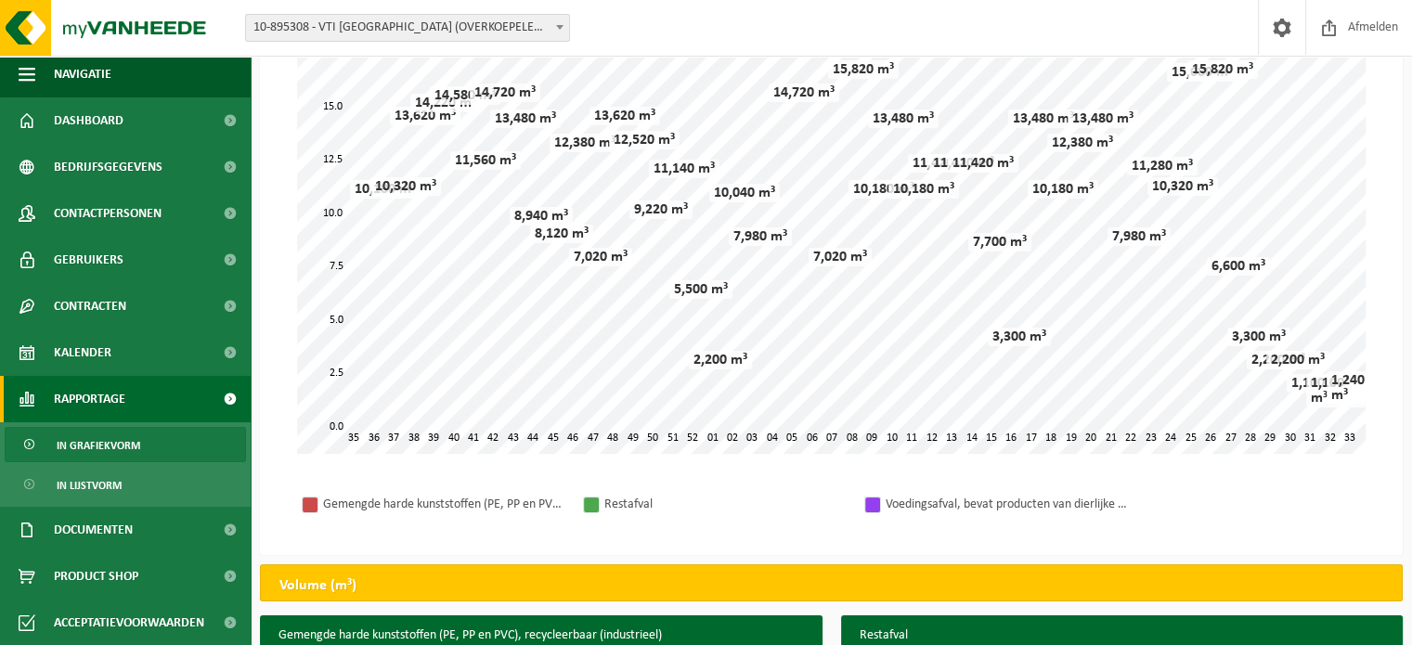
click at [562, 22] on span at bounding box center [559, 27] width 19 height 24
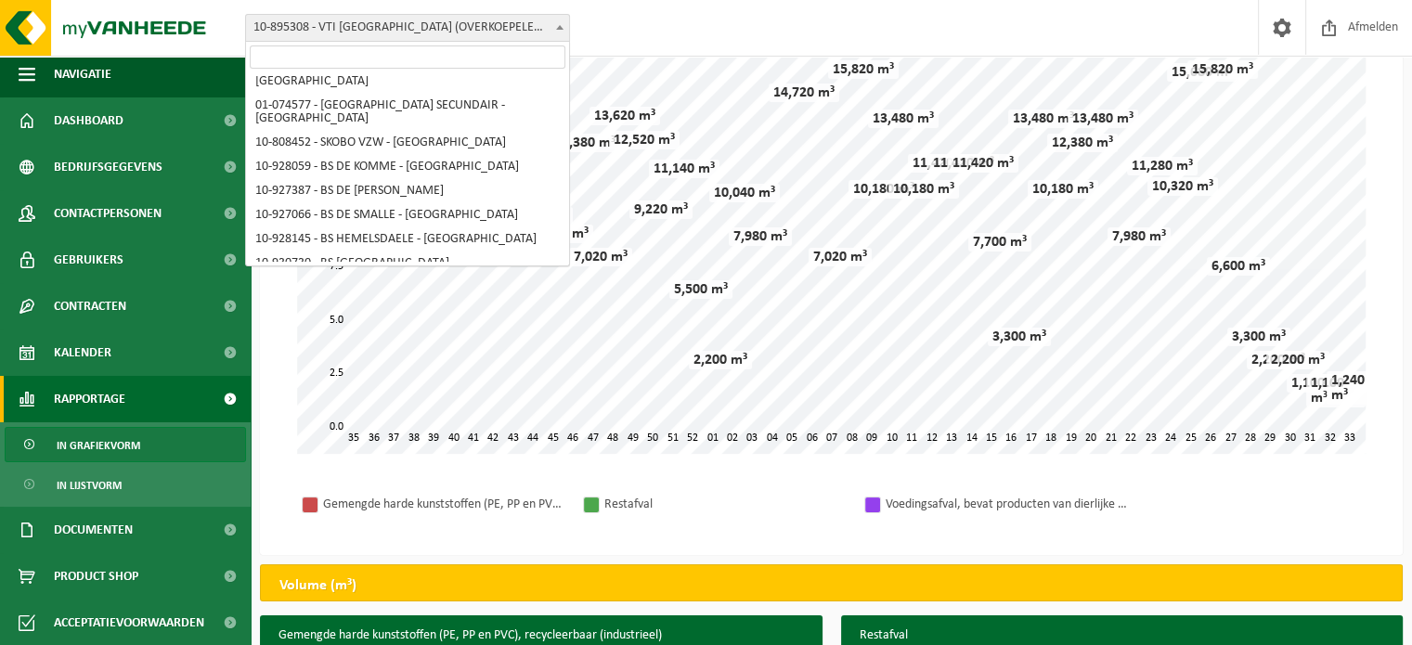
scroll to position [27, 0]
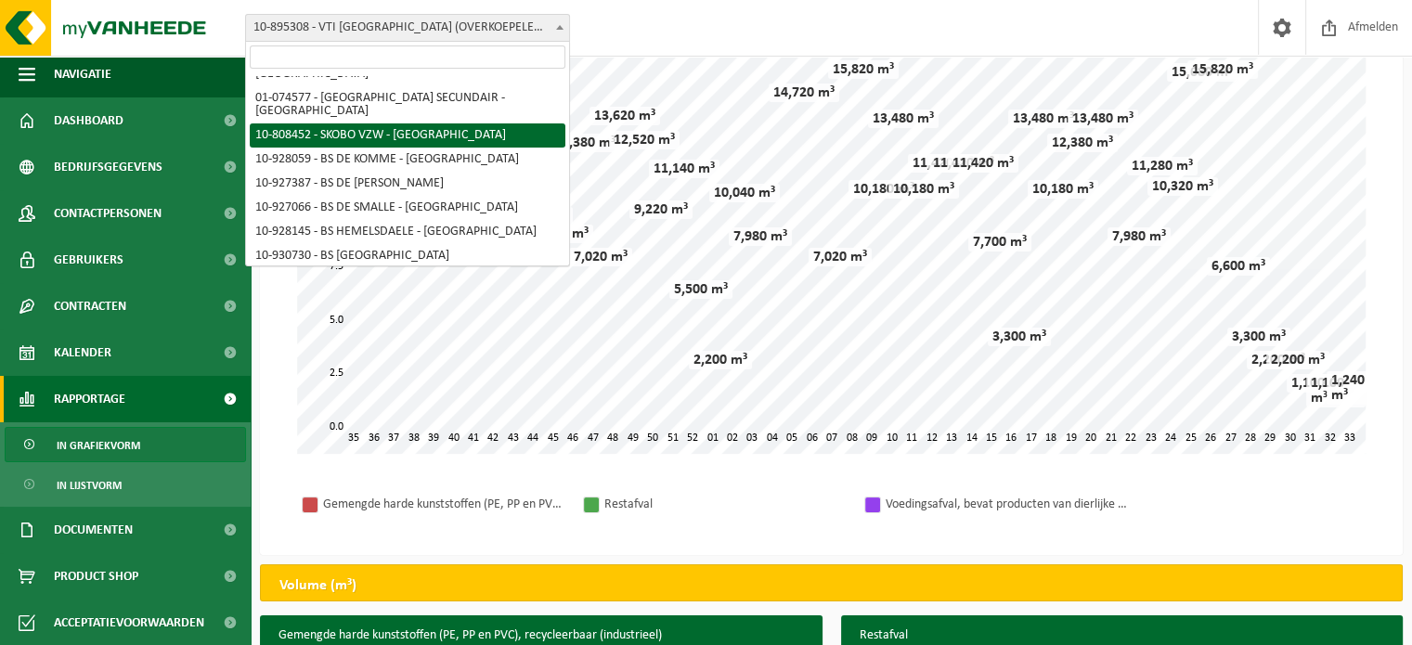
select select "36592"
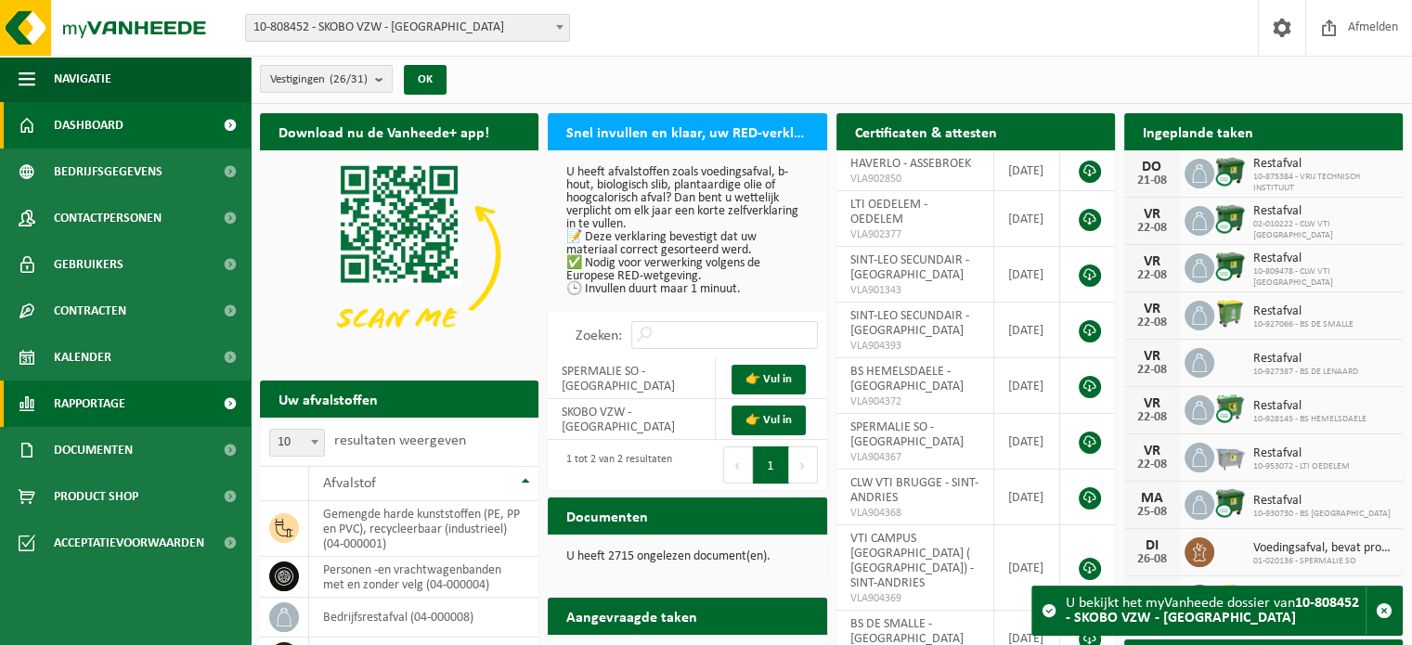
click at [113, 400] on span "Rapportage" at bounding box center [89, 404] width 71 height 46
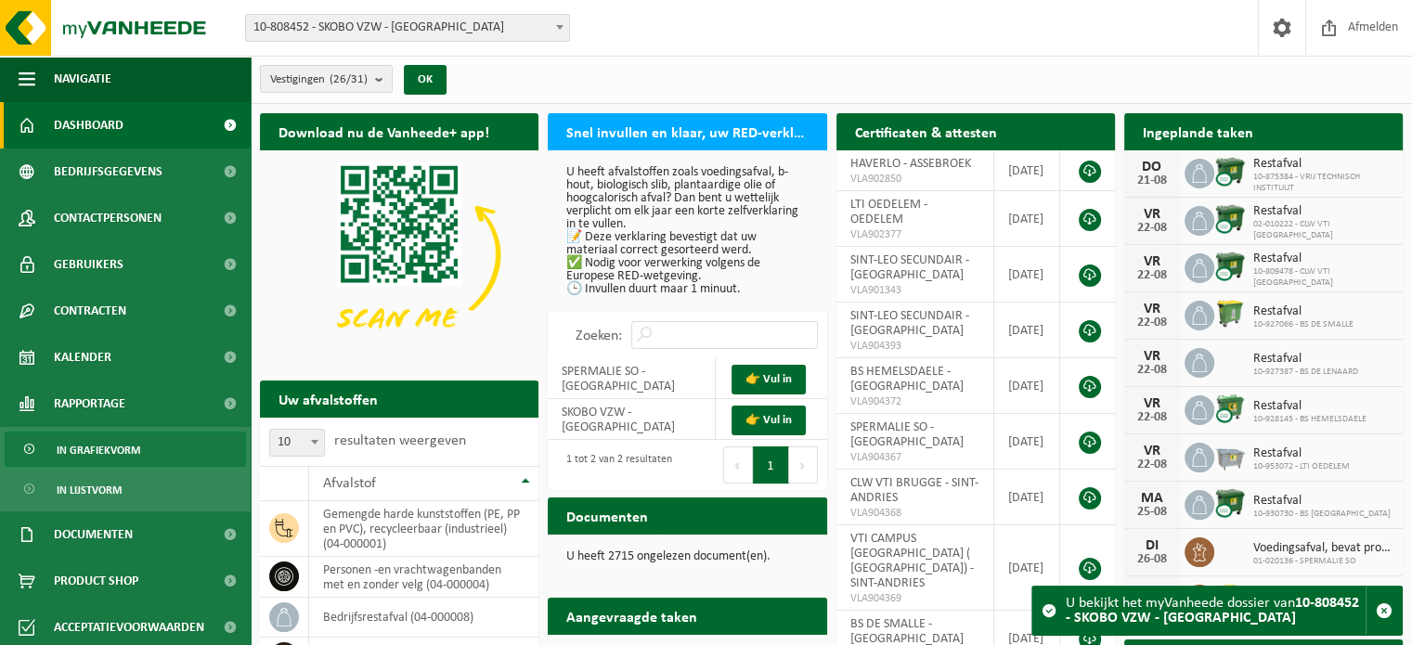
click at [134, 453] on span "In grafiekvorm" at bounding box center [99, 450] width 84 height 35
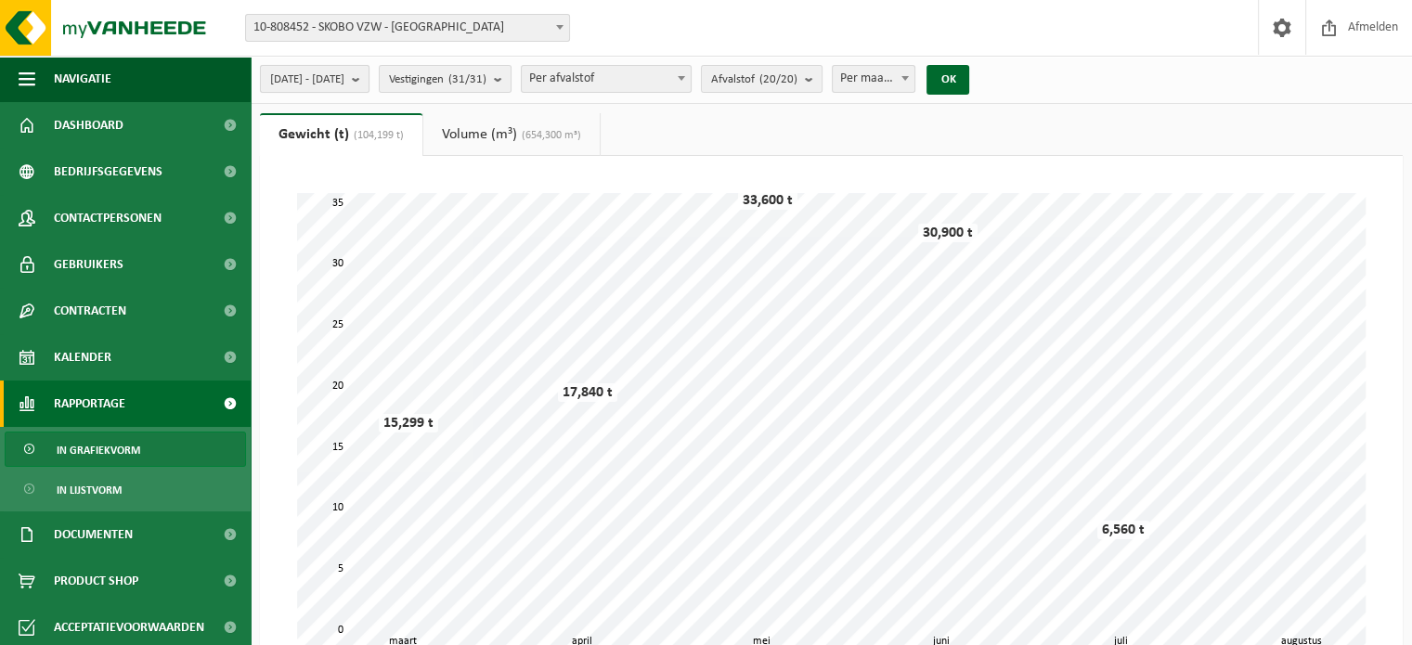
click at [368, 83] on b "submit" at bounding box center [360, 79] width 17 height 26
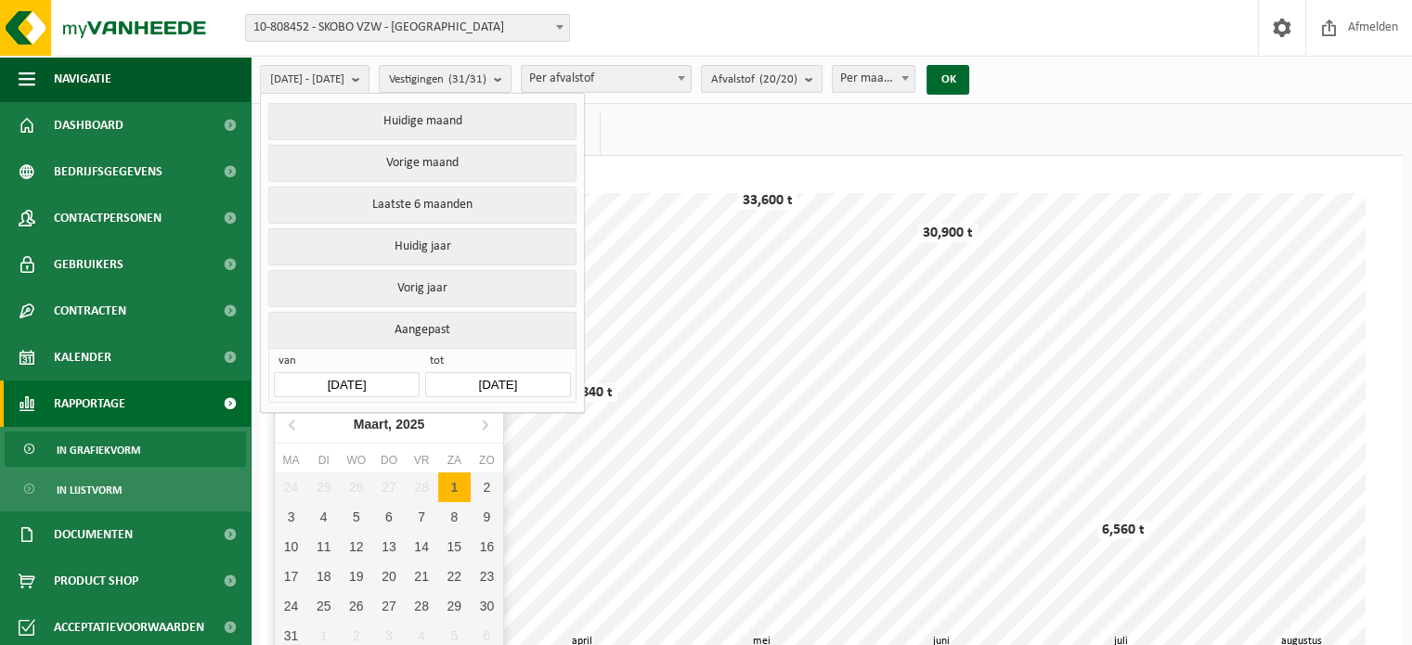
click at [360, 372] on input "[DATE]" at bounding box center [346, 384] width 145 height 25
click at [295, 421] on icon at bounding box center [293, 424] width 30 height 30
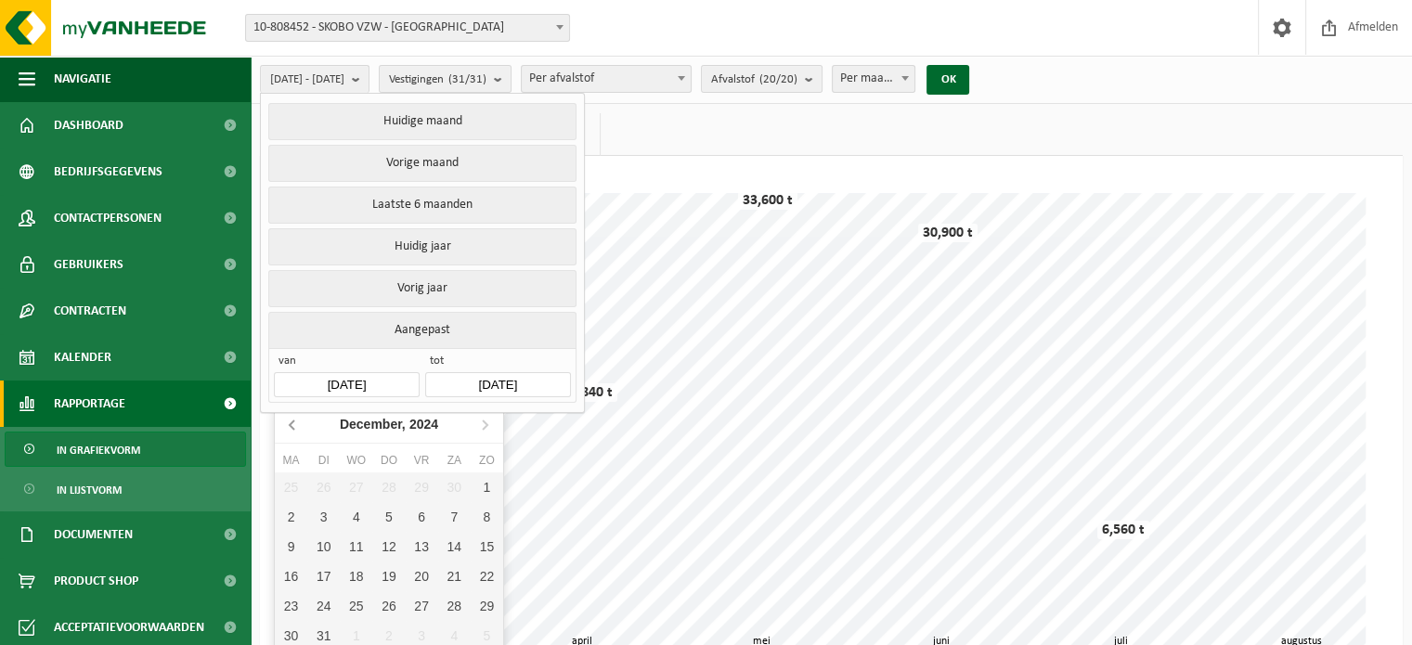
click at [295, 421] on icon at bounding box center [293, 424] width 30 height 30
click at [286, 419] on icon at bounding box center [293, 424] width 30 height 30
click at [485, 484] on div "1" at bounding box center [487, 487] width 32 height 30
type input "[DATE]"
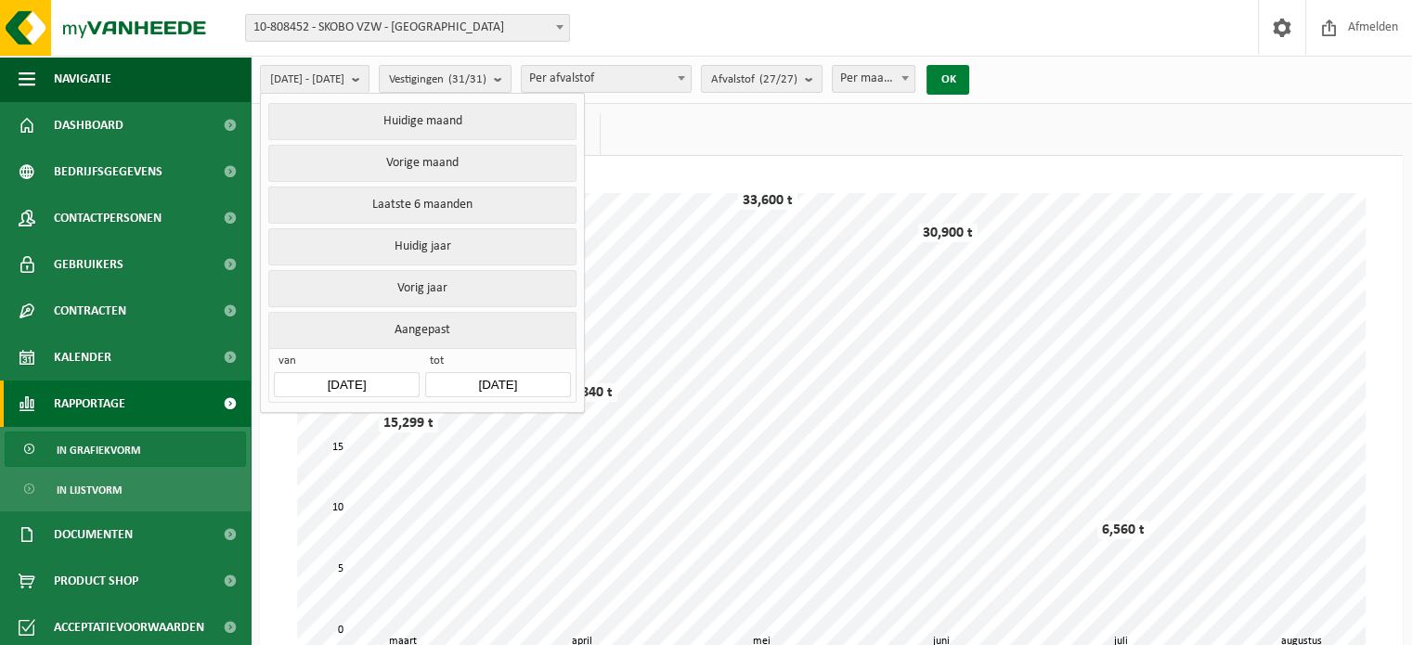
click at [969, 81] on button "OK" at bounding box center [947, 80] width 43 height 30
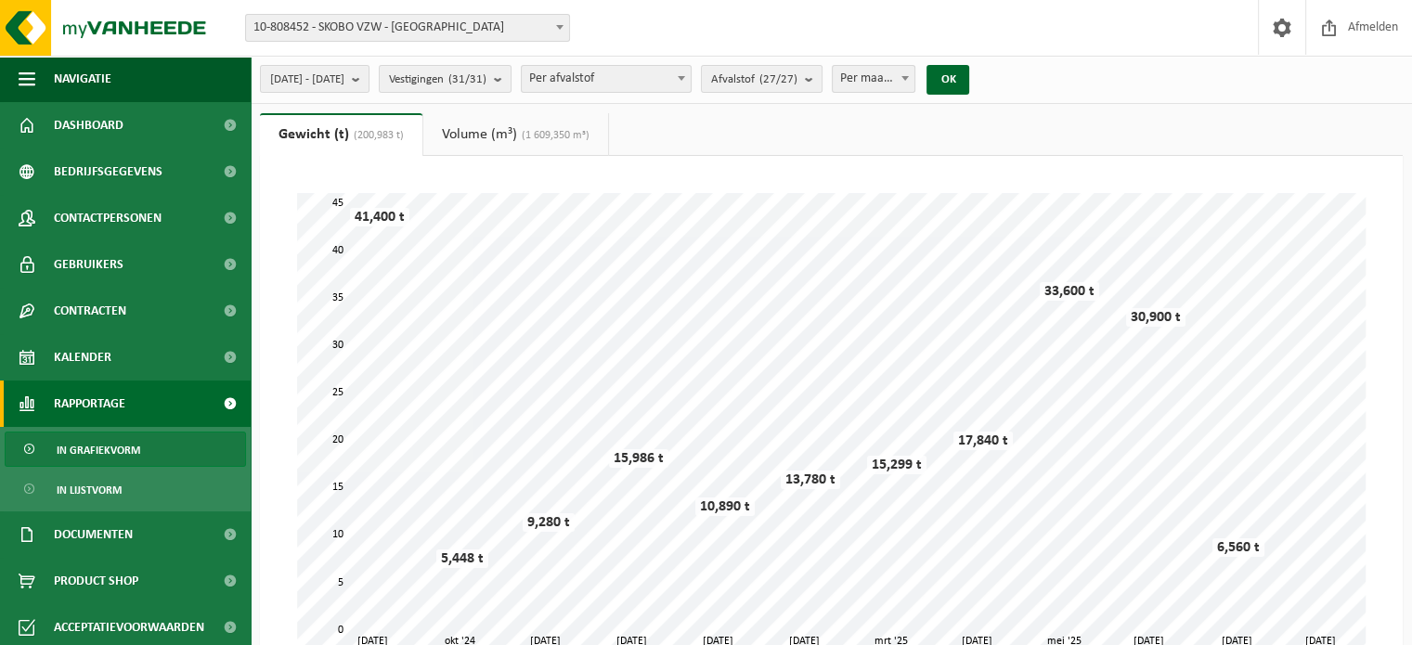
click at [469, 140] on link "Volume (m³) (1 609,350 m³)" at bounding box center [515, 134] width 185 height 43
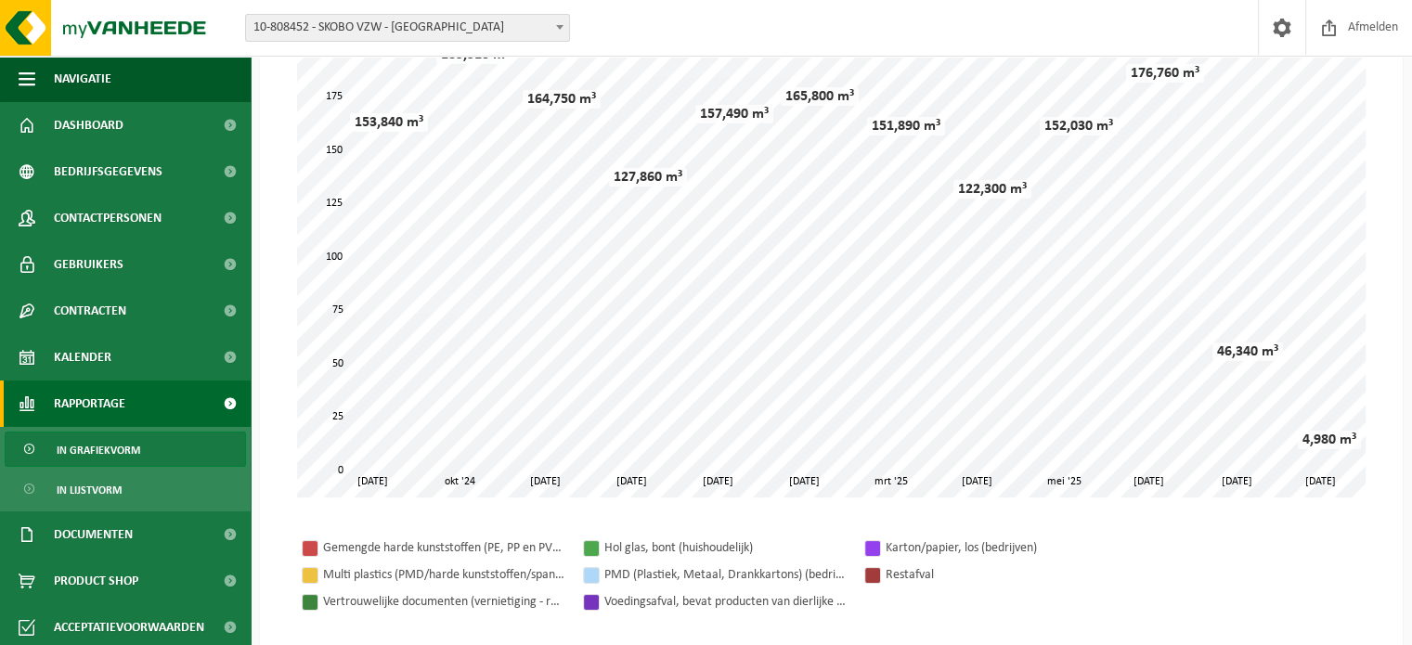
scroll to position [162, 0]
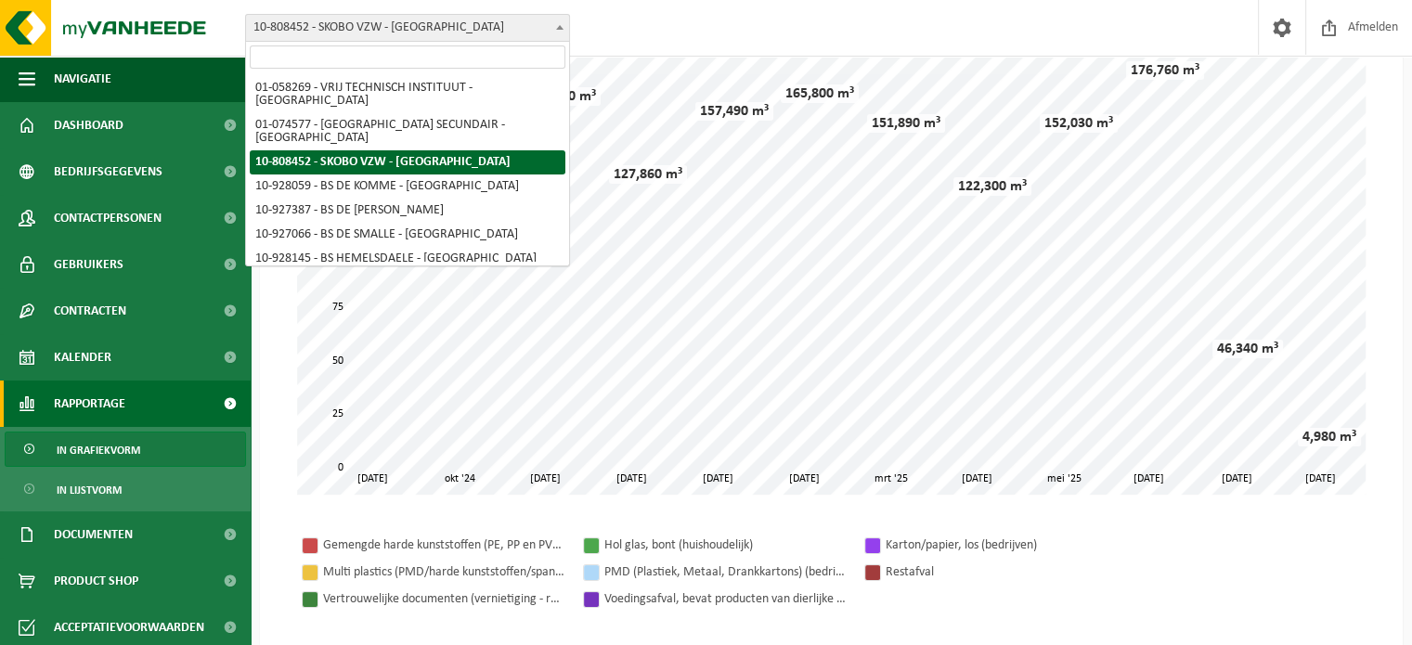
click at [553, 32] on span at bounding box center [559, 27] width 19 height 24
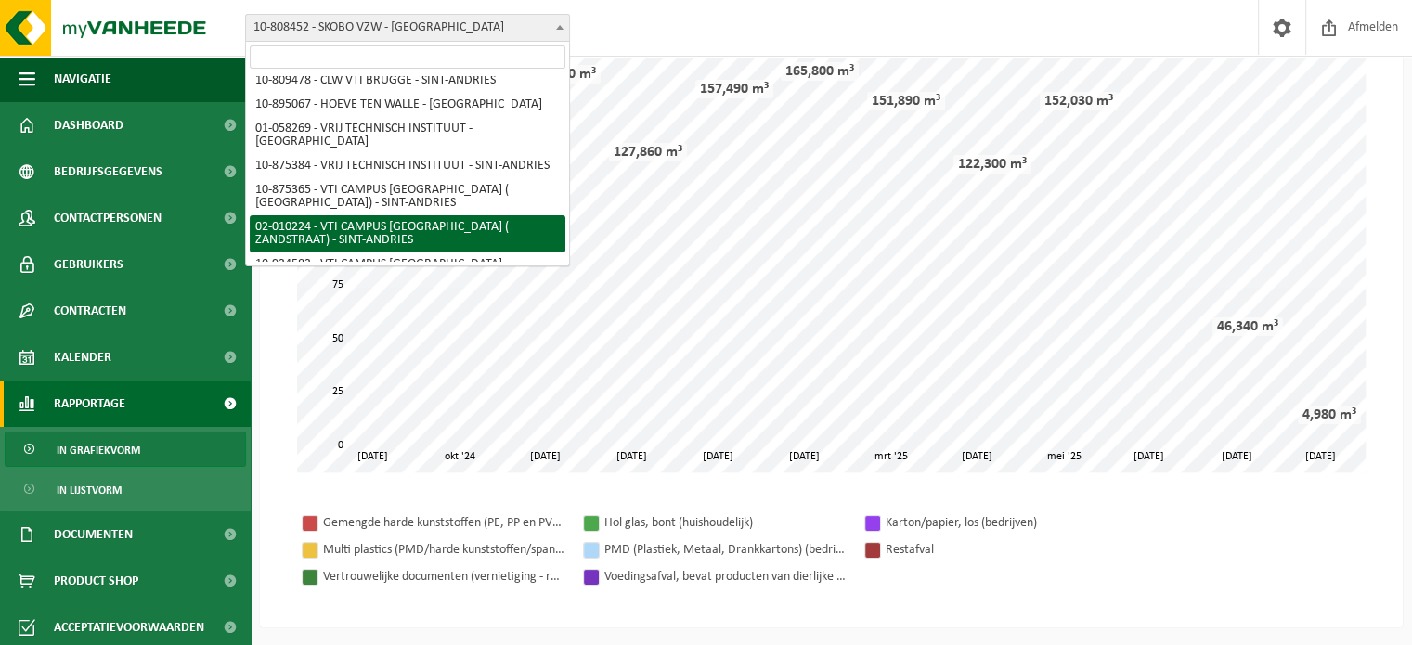
scroll to position [681, 0]
